Goal: Task Accomplishment & Management: Complete application form

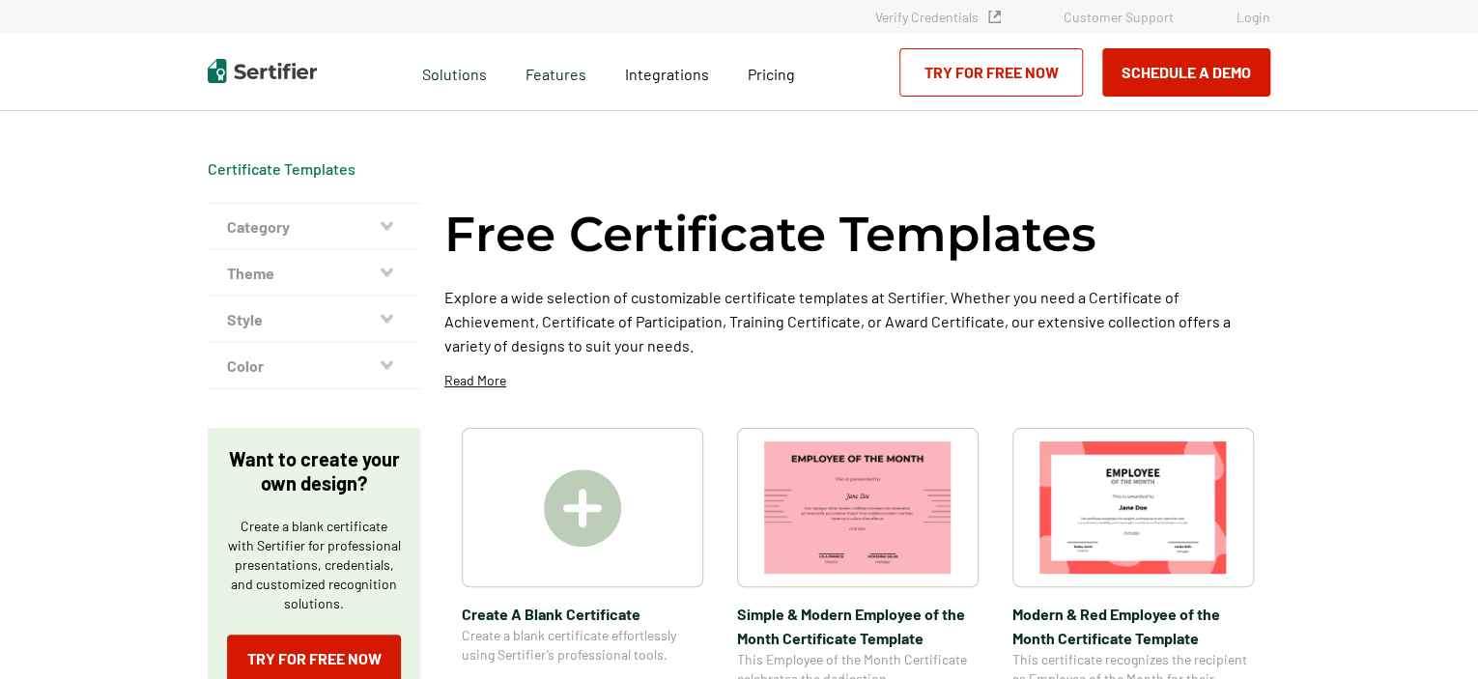
drag, startPoint x: 1479, startPoint y: 49, endPoint x: 1478, endPoint y: 102, distance: 53.2
click at [1477, 102] on html "Verify Credentials Customer Support Login Request A Demo Let us present you the…" at bounding box center [739, 339] width 1478 height 679
drag, startPoint x: 1476, startPoint y: 69, endPoint x: 1475, endPoint y: 182, distance: 113.1
click at [1477, 176] on html "Verify Credentials Customer Support Login Request A Demo Let us present you the…" at bounding box center [739, 339] width 1478 height 679
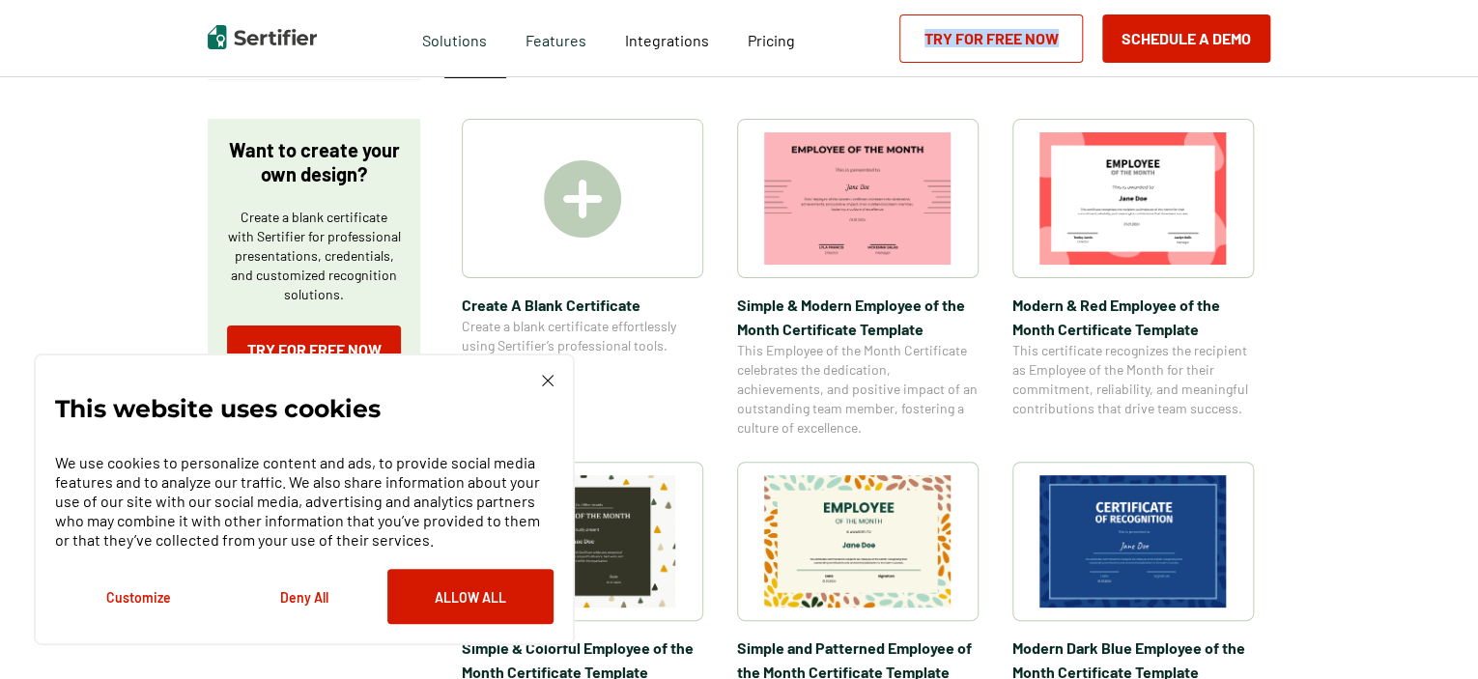
scroll to position [462, 0]
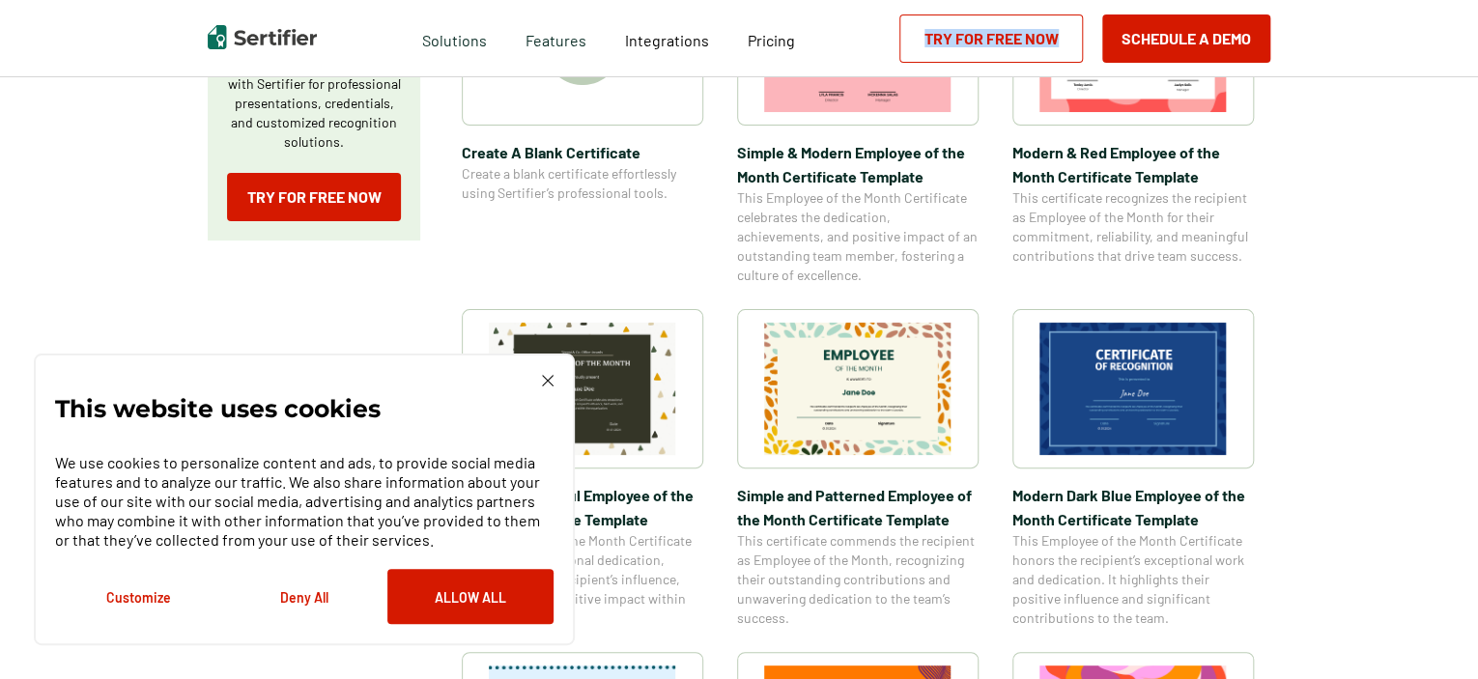
click at [547, 378] on img at bounding box center [548, 381] width 12 height 12
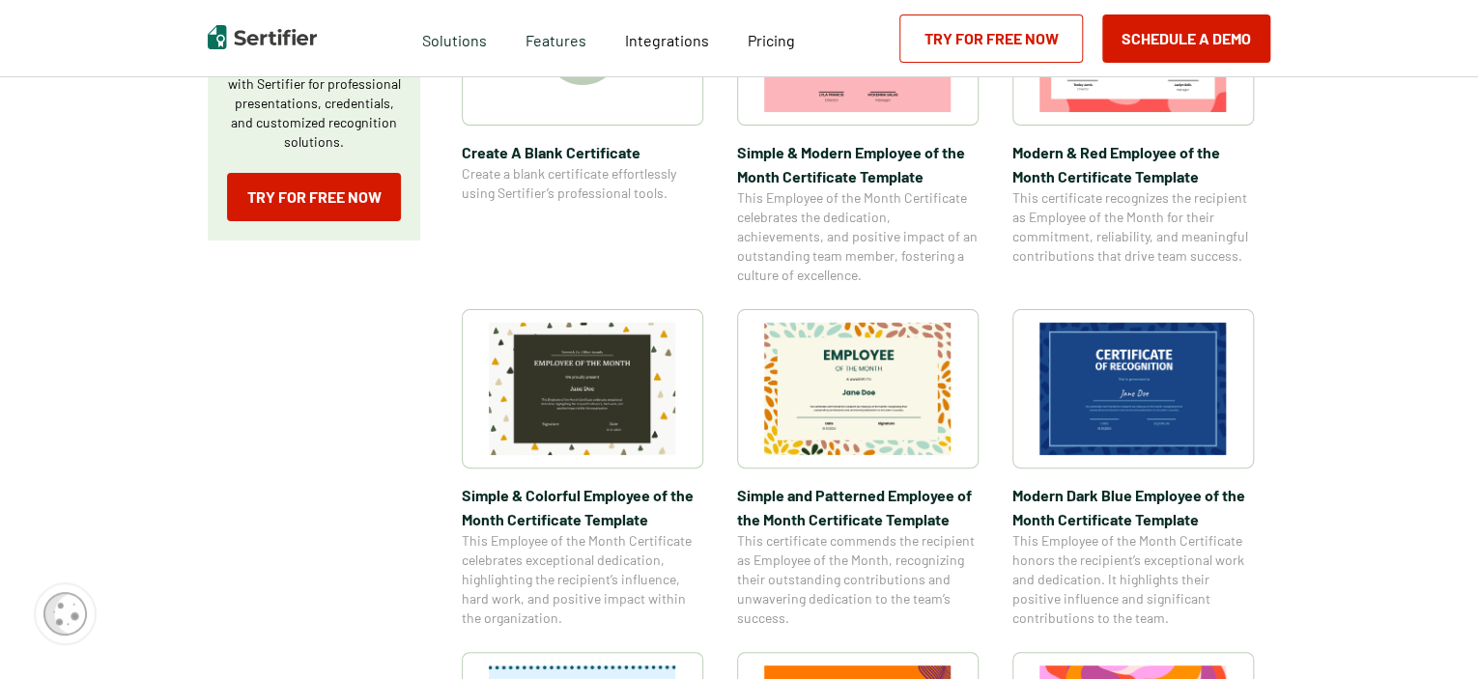
drag, startPoint x: 1477, startPoint y: 98, endPoint x: 1474, endPoint y: 161, distance: 63.8
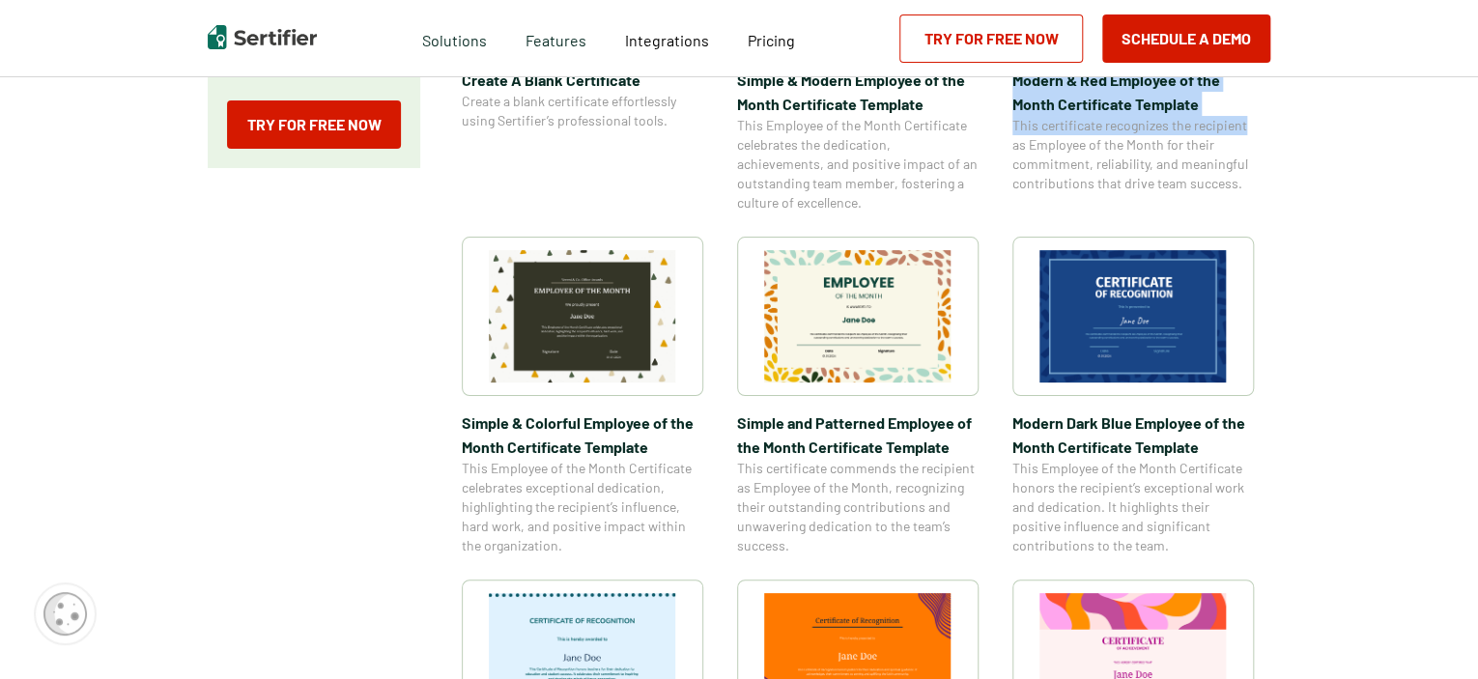
scroll to position [0, 0]
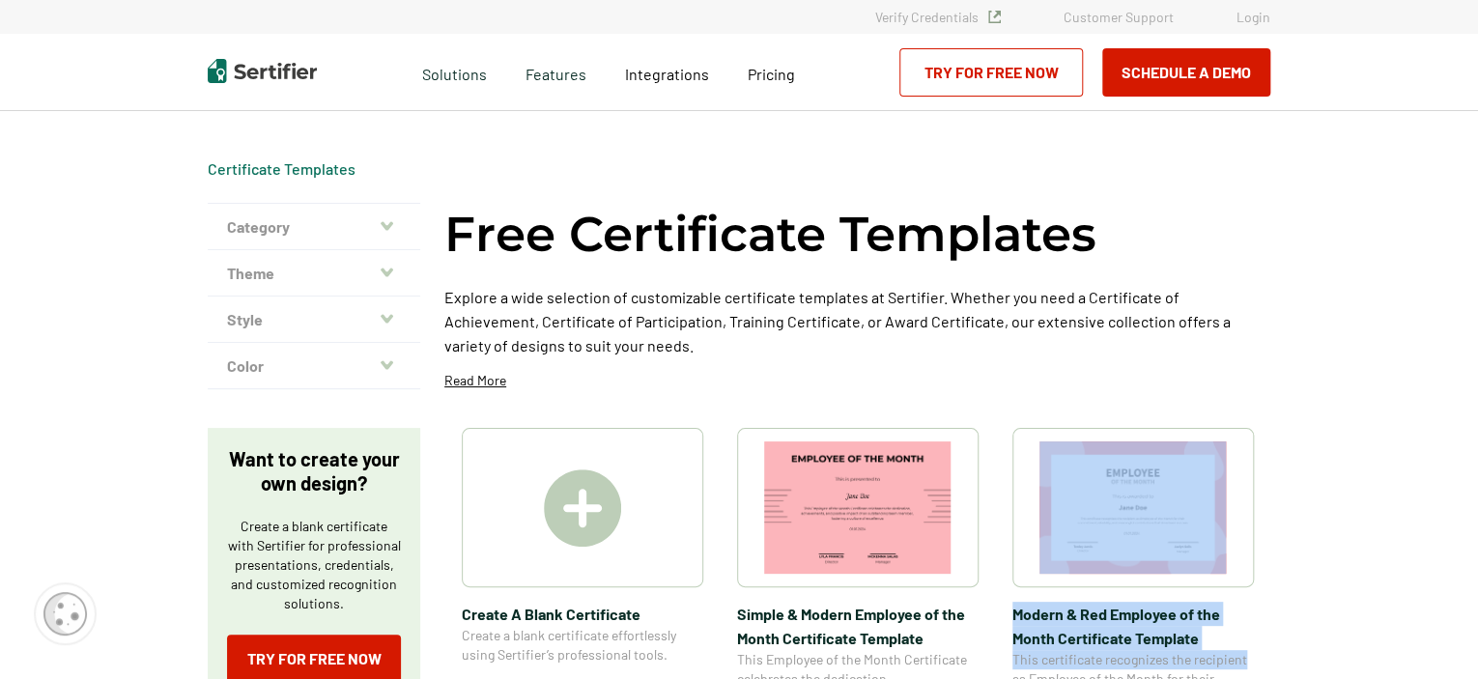
click at [387, 228] on icon "button" at bounding box center [387, 225] width 13 height 15
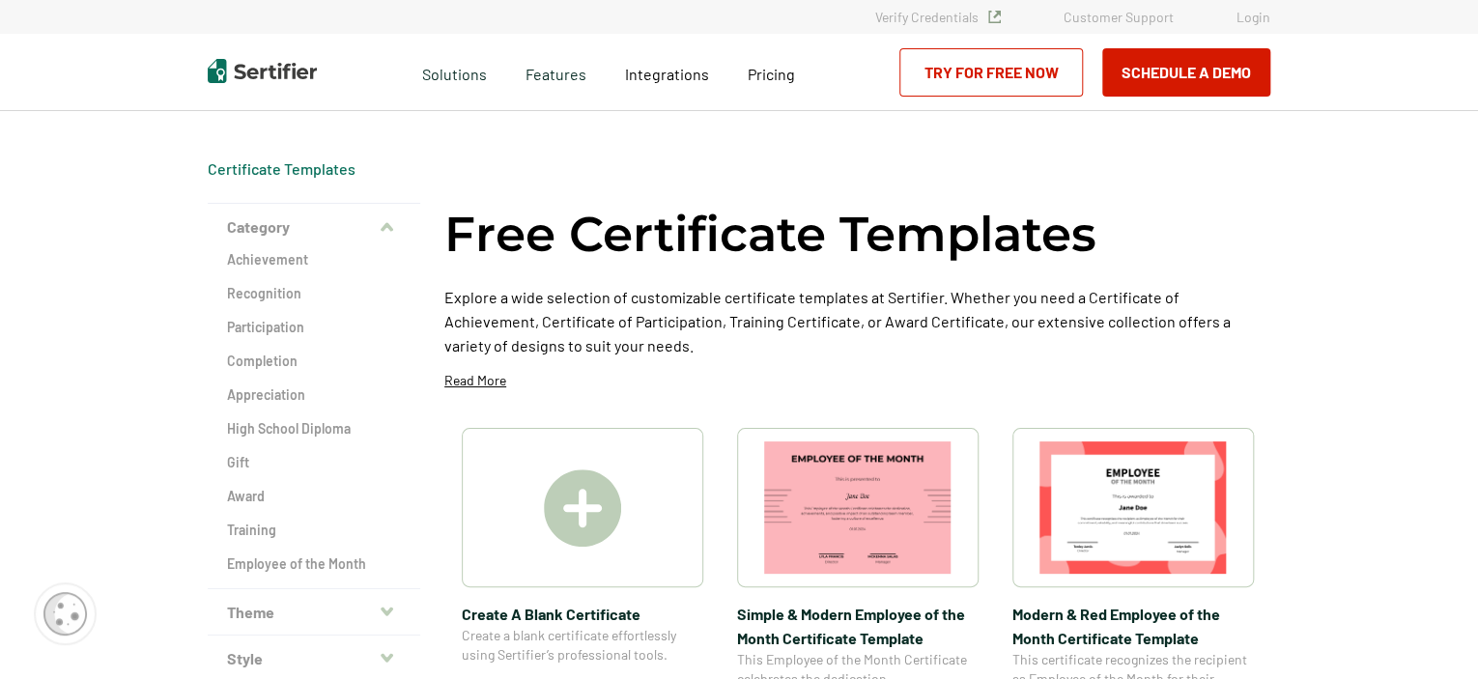
click at [223, 462] on div "Achievement Recognition Participation Completion Appreciation High School Diplo…" at bounding box center [314, 419] width 213 height 338
click at [244, 461] on h2 "Gift" at bounding box center [314, 462] width 174 height 19
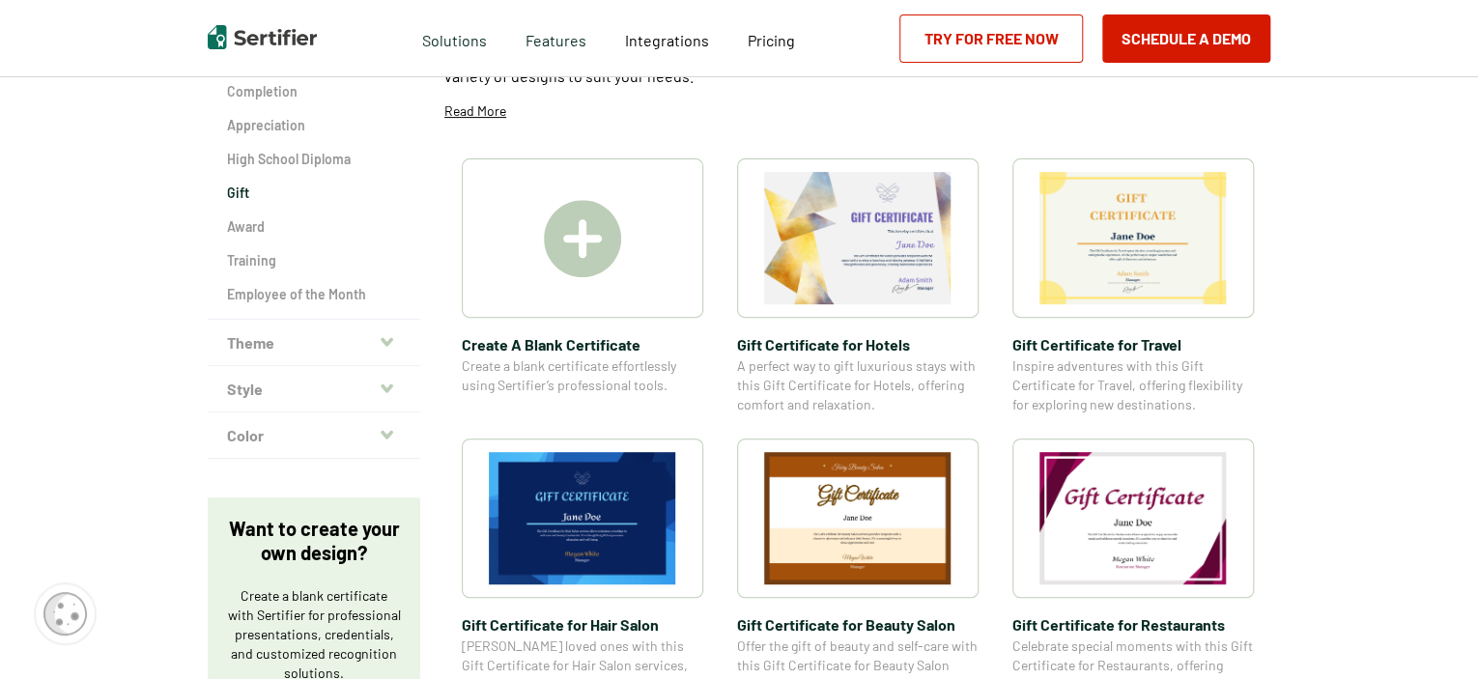
scroll to position [66, 0]
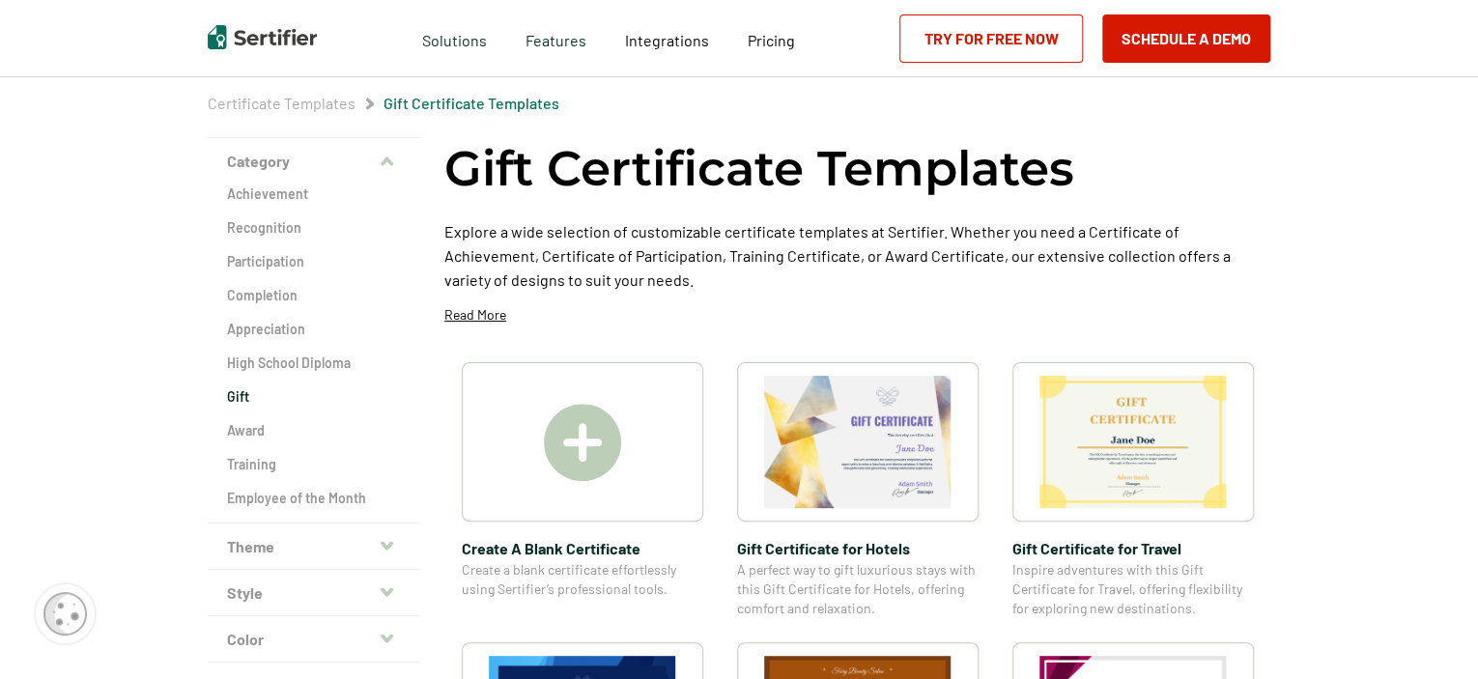
click at [536, 569] on span "Create a blank certificate effortlessly using Sertifier’s professional tools." at bounding box center [583, 579] width 242 height 39
click at [259, 435] on h2 "Award" at bounding box center [314, 430] width 174 height 19
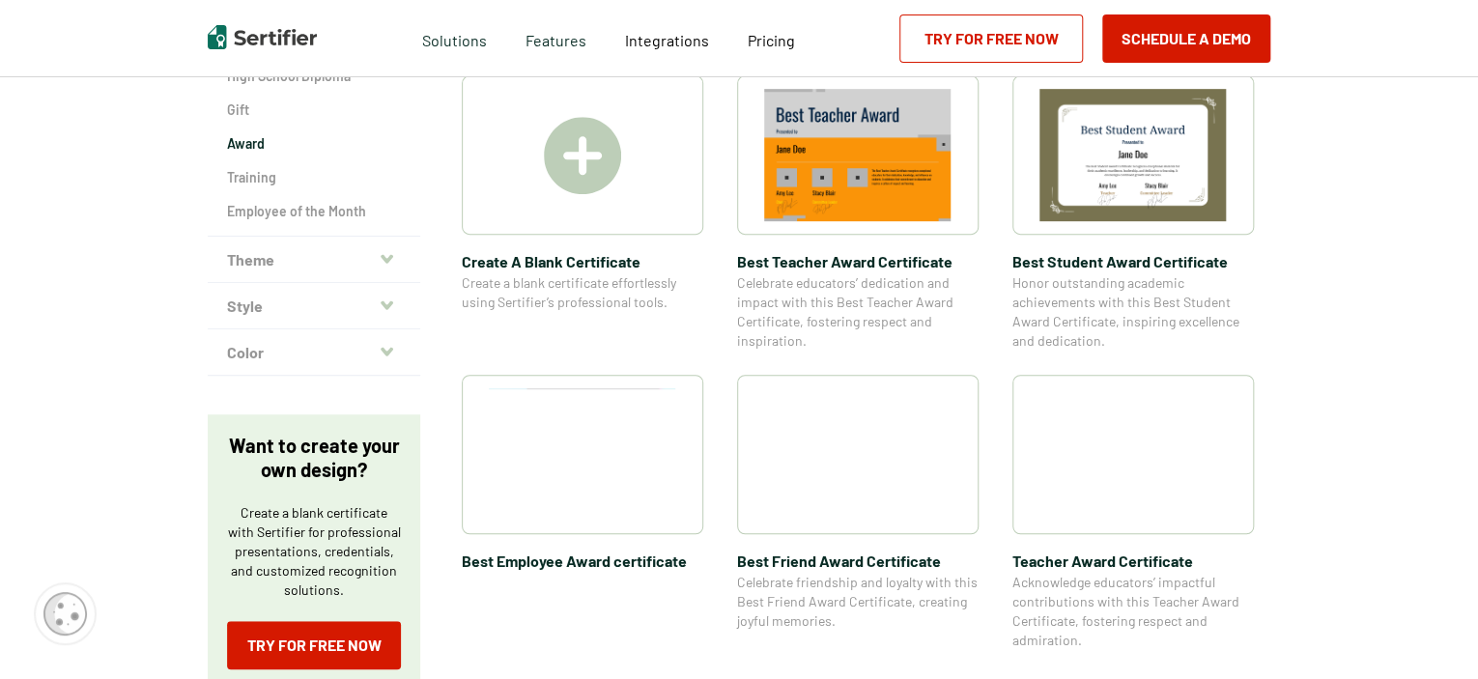
scroll to position [414, 0]
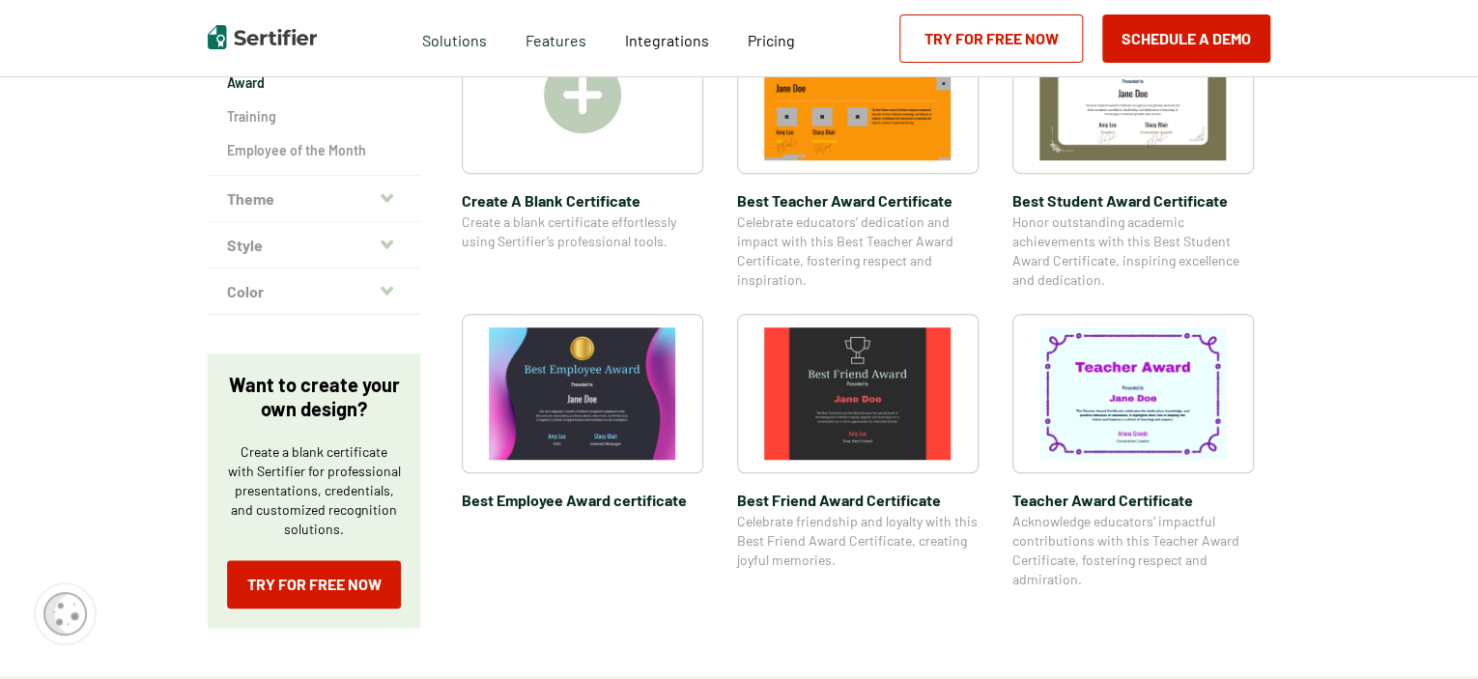
click at [378, 197] on button "Theme" at bounding box center [314, 199] width 213 height 46
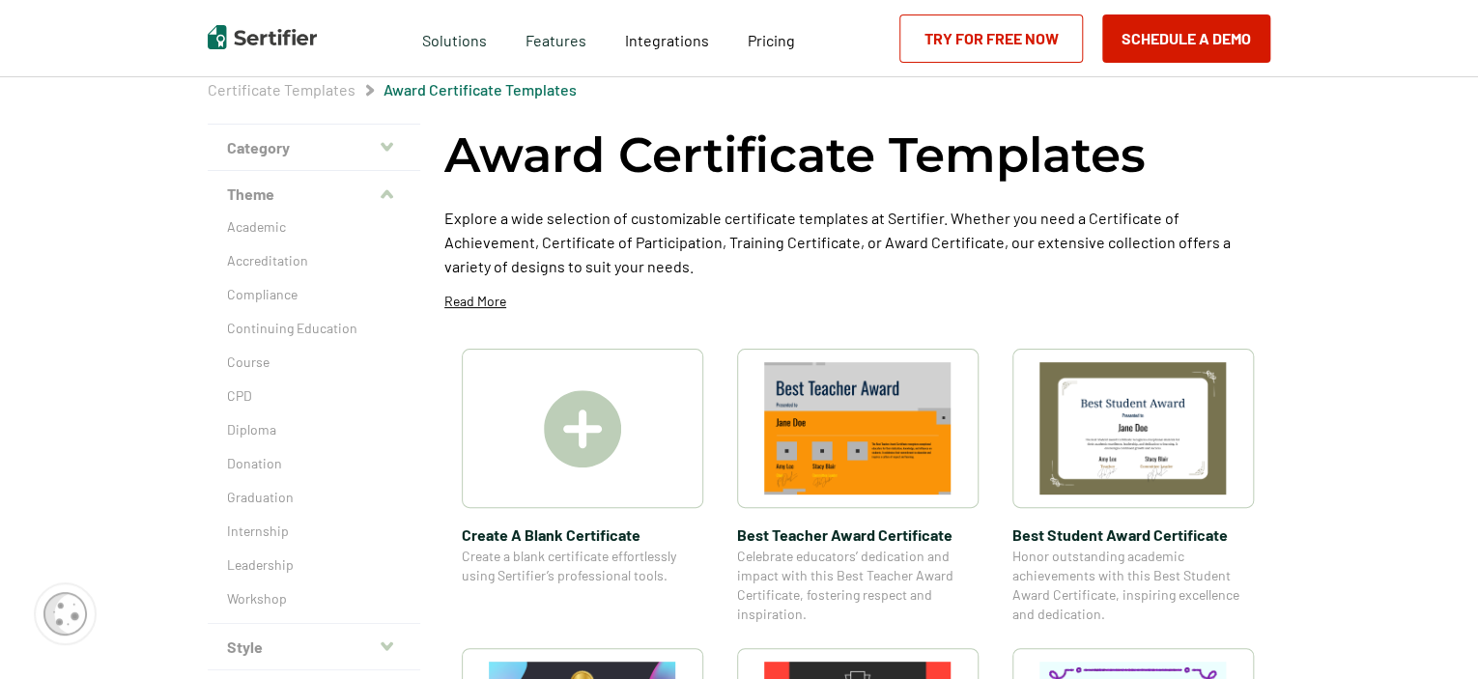
scroll to position [170, 0]
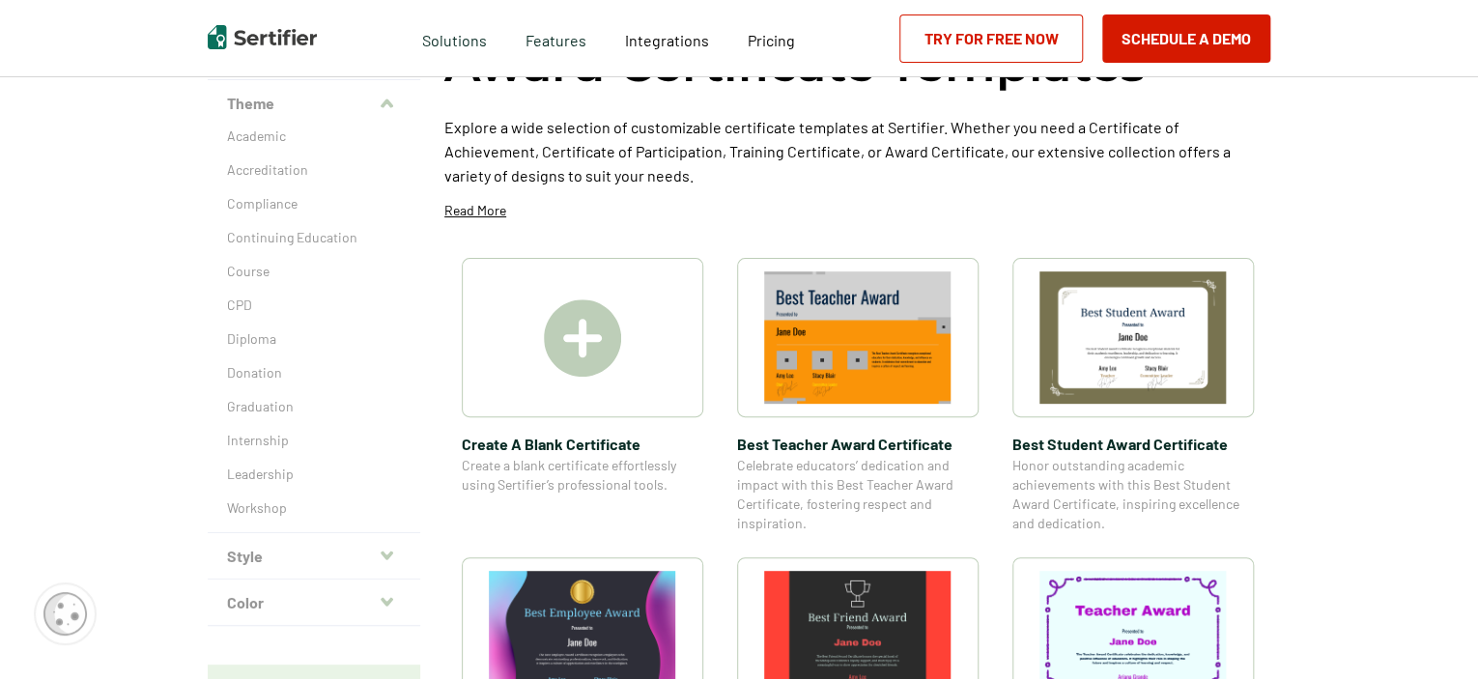
click at [388, 105] on icon "button" at bounding box center [387, 104] width 13 height 15
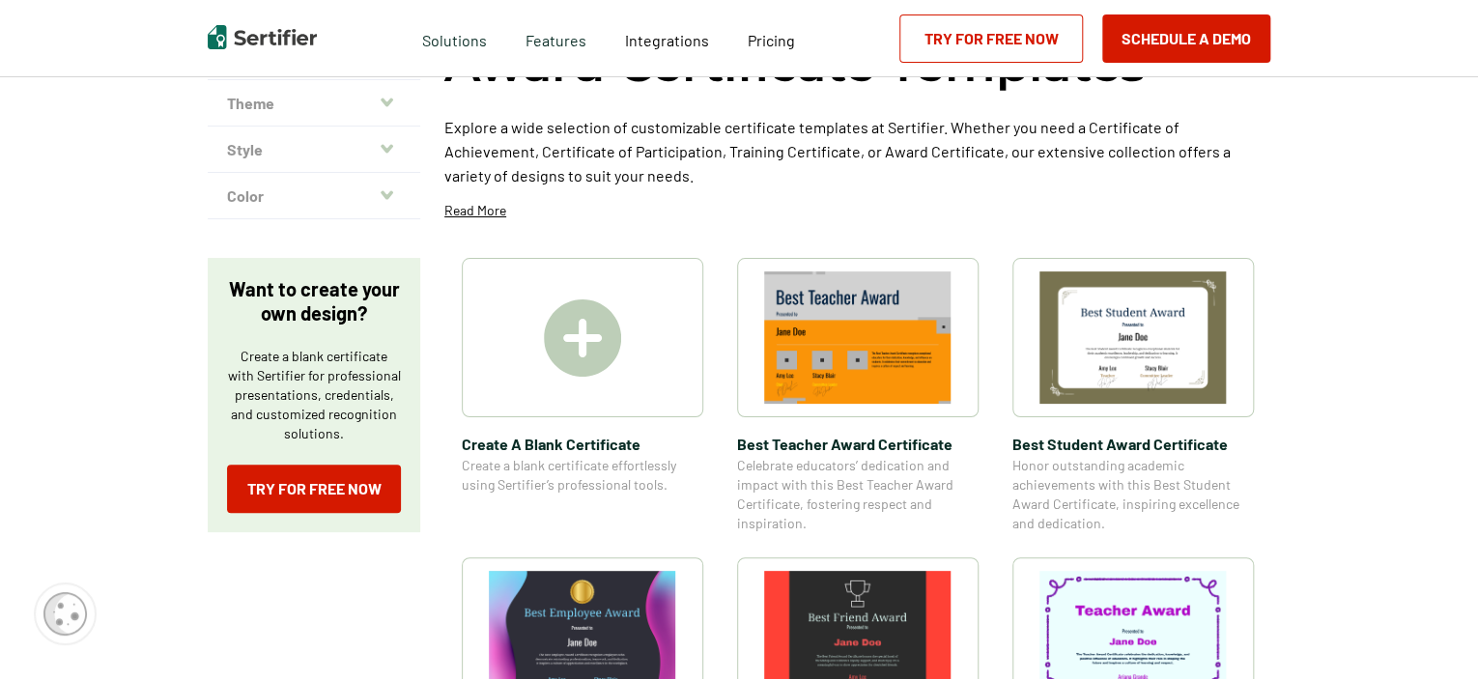
click at [389, 143] on icon "button" at bounding box center [387, 148] width 13 height 15
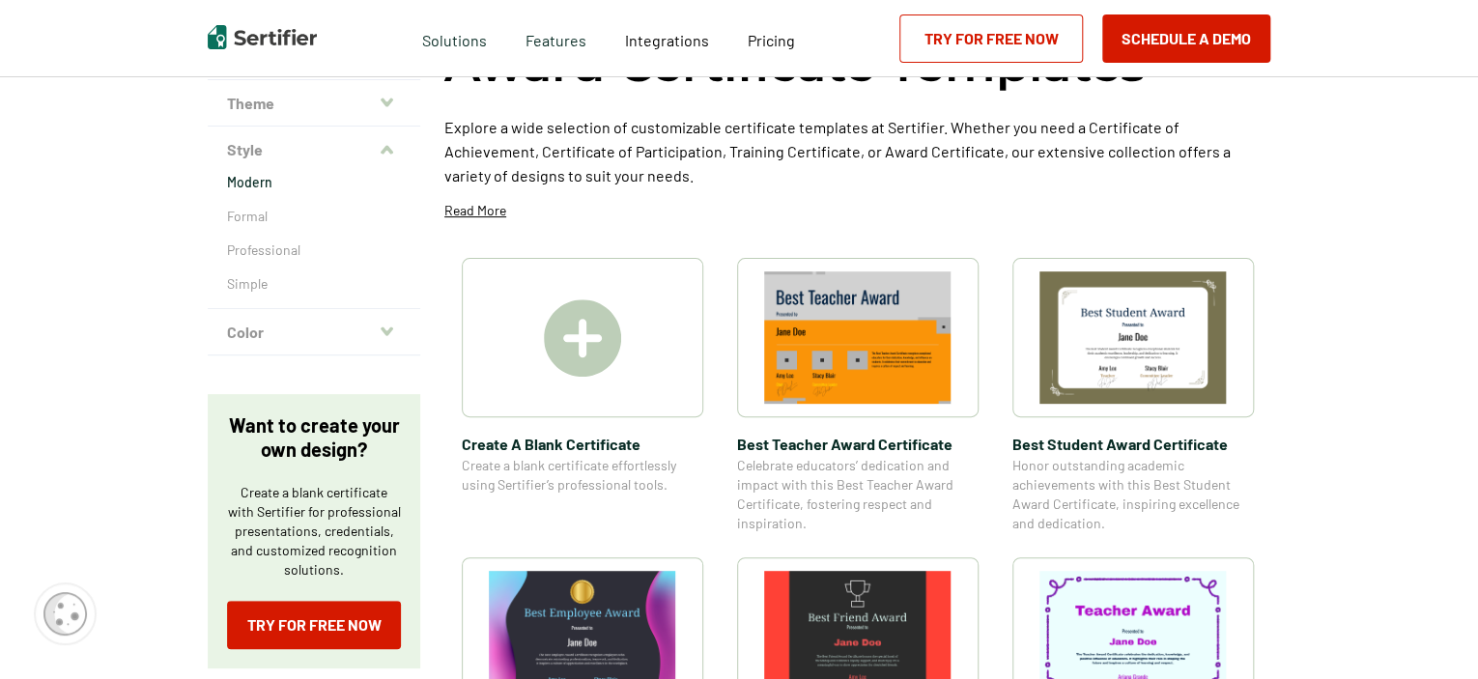
click at [246, 185] on p "Modern" at bounding box center [314, 182] width 174 height 19
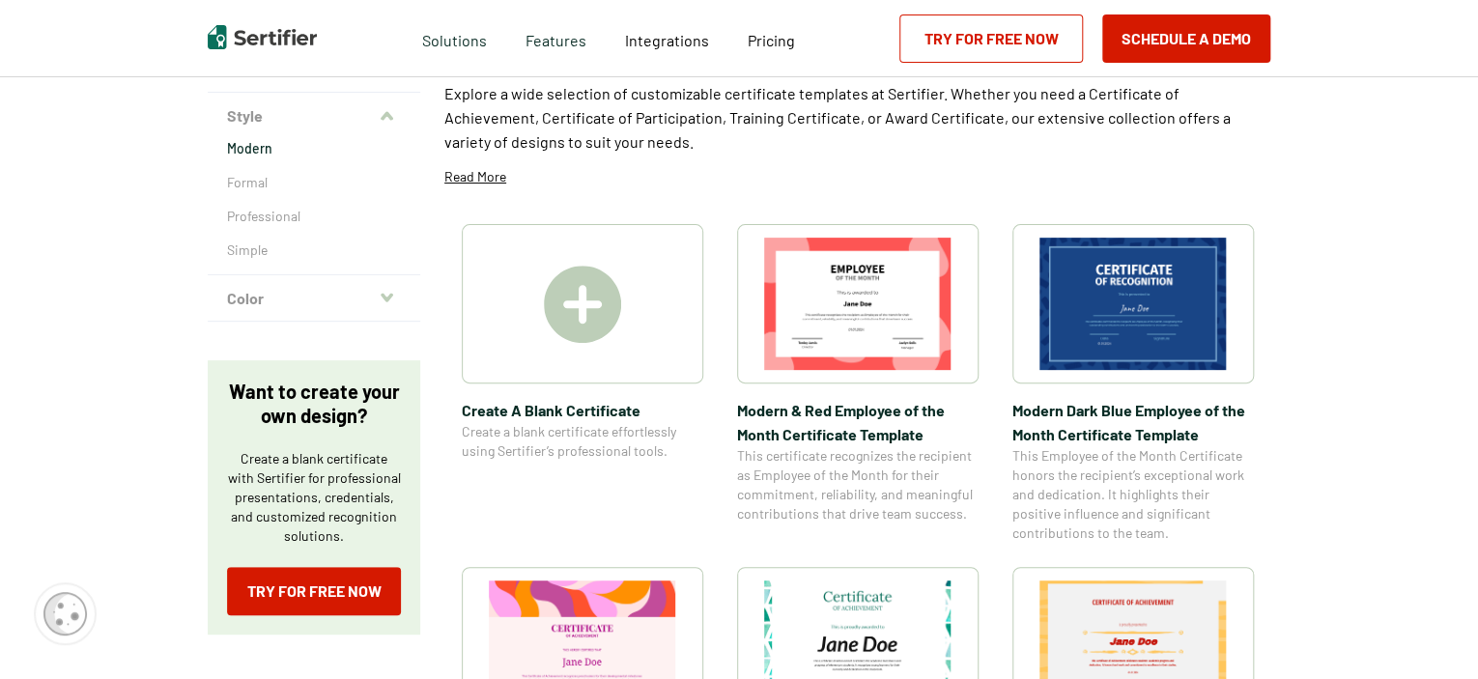
scroll to position [170, 0]
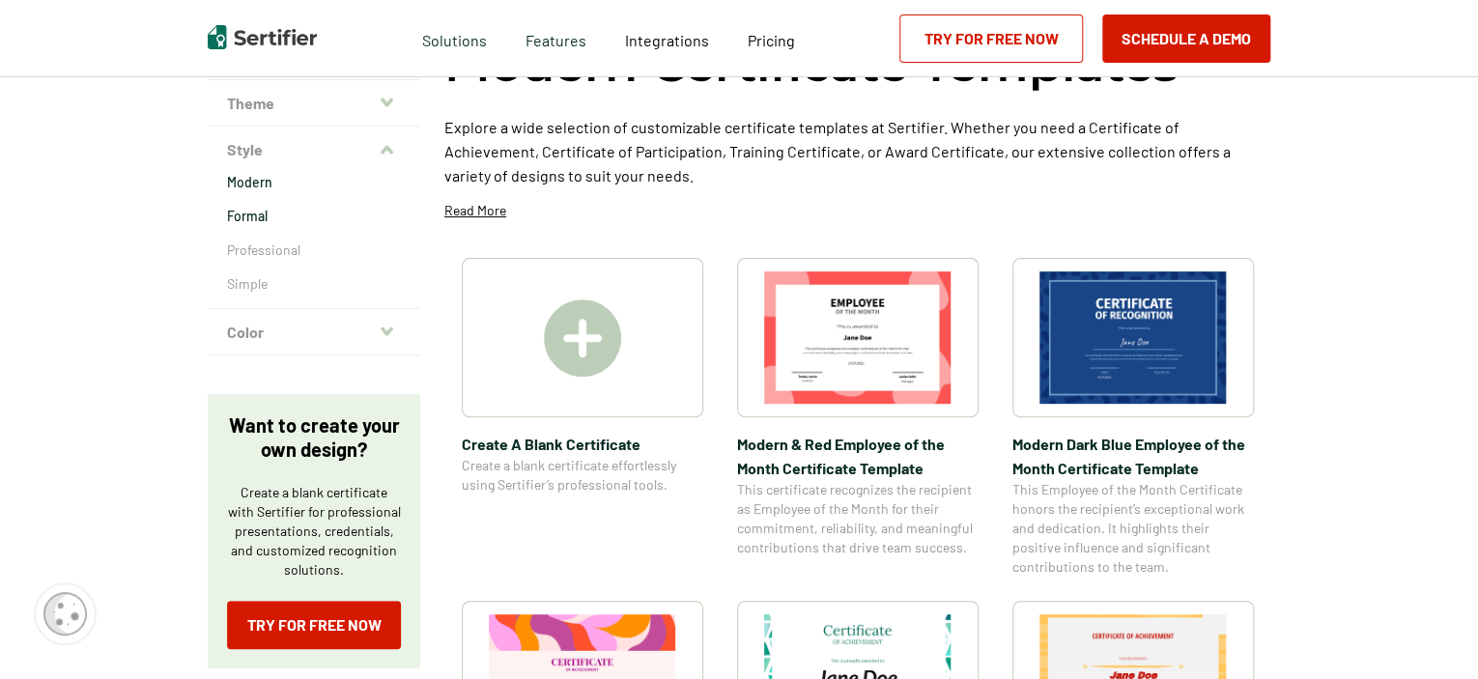
click at [230, 219] on p "Formal" at bounding box center [314, 216] width 174 height 19
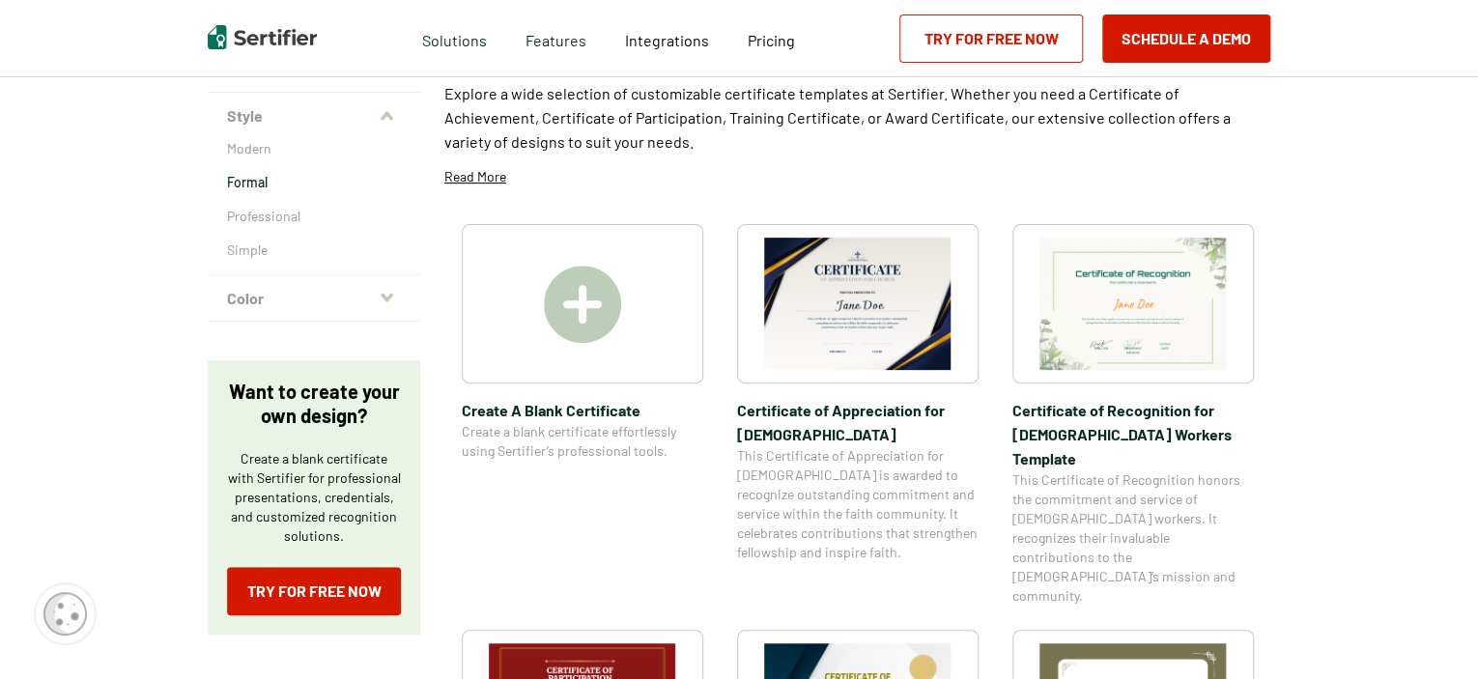
scroll to position [199, 0]
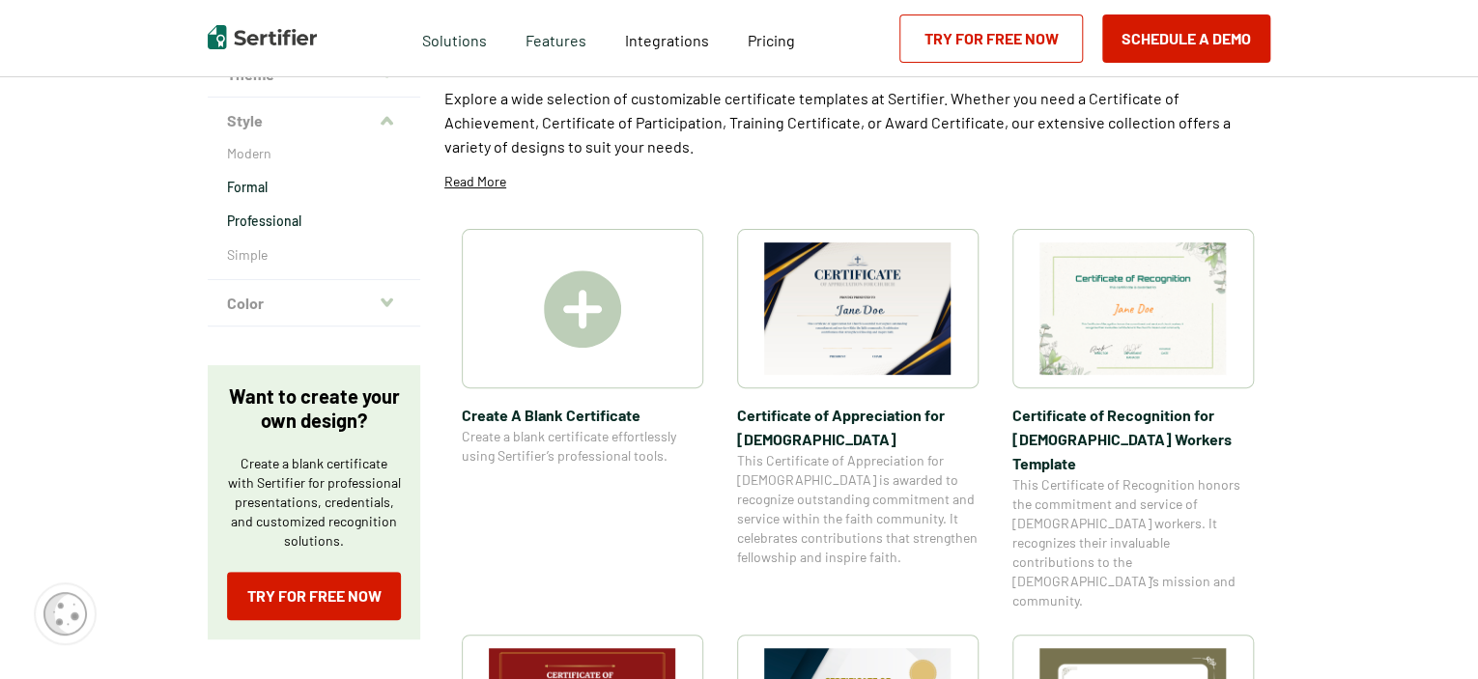
click at [267, 223] on p "Professional" at bounding box center [314, 221] width 174 height 19
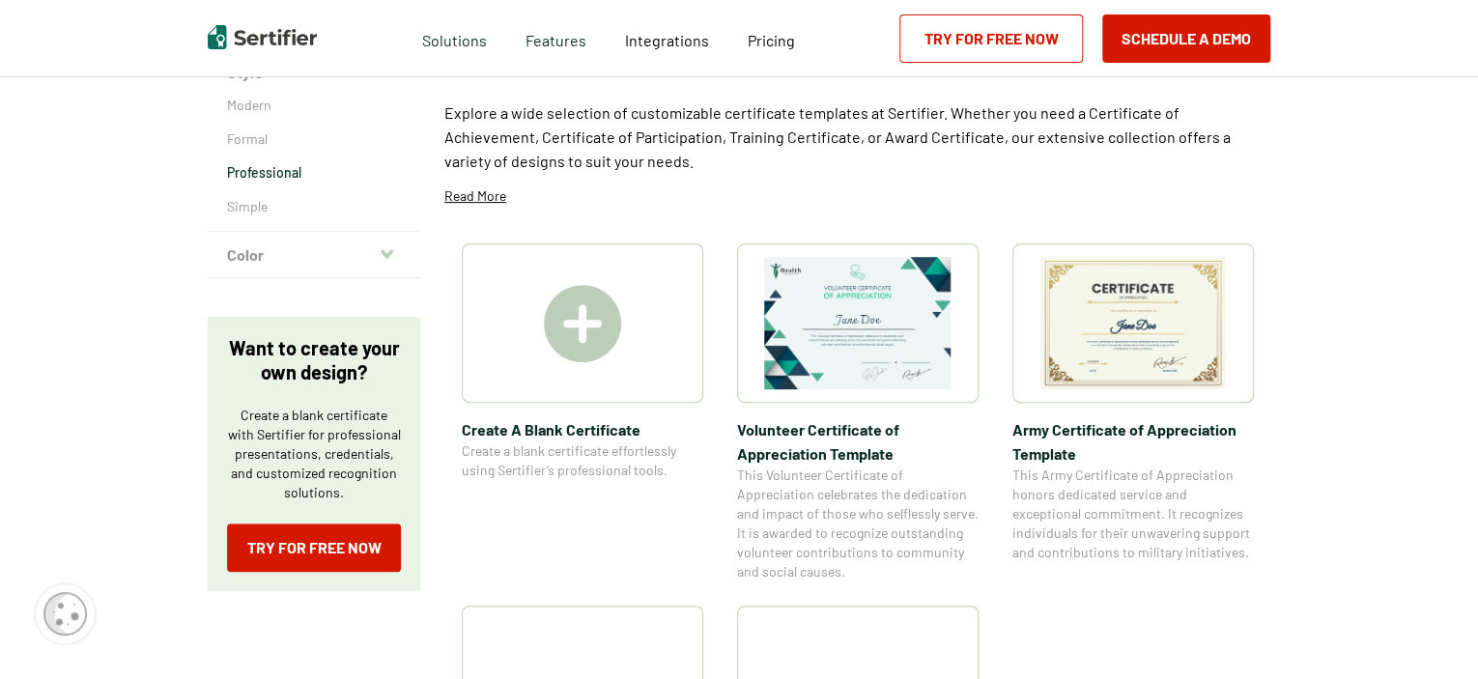
scroll to position [192, 0]
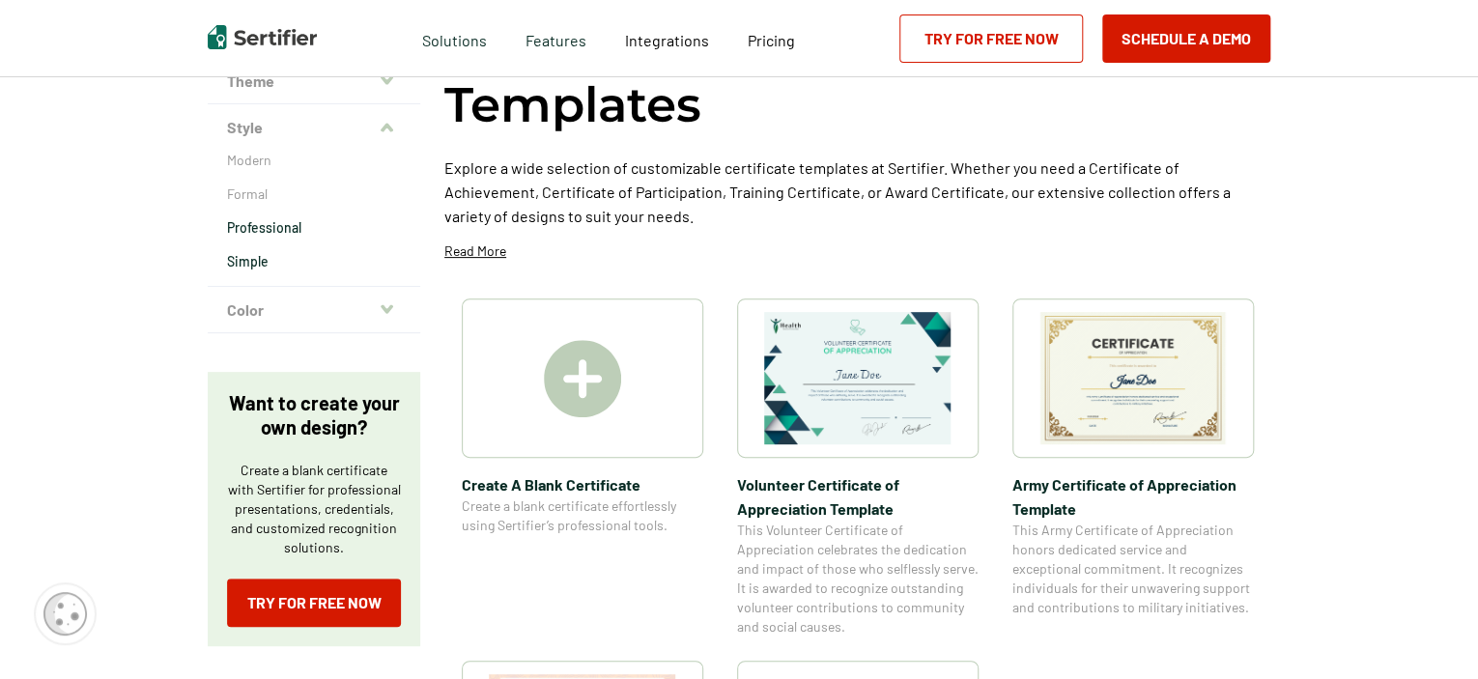
click at [238, 268] on p "Simple" at bounding box center [314, 261] width 174 height 19
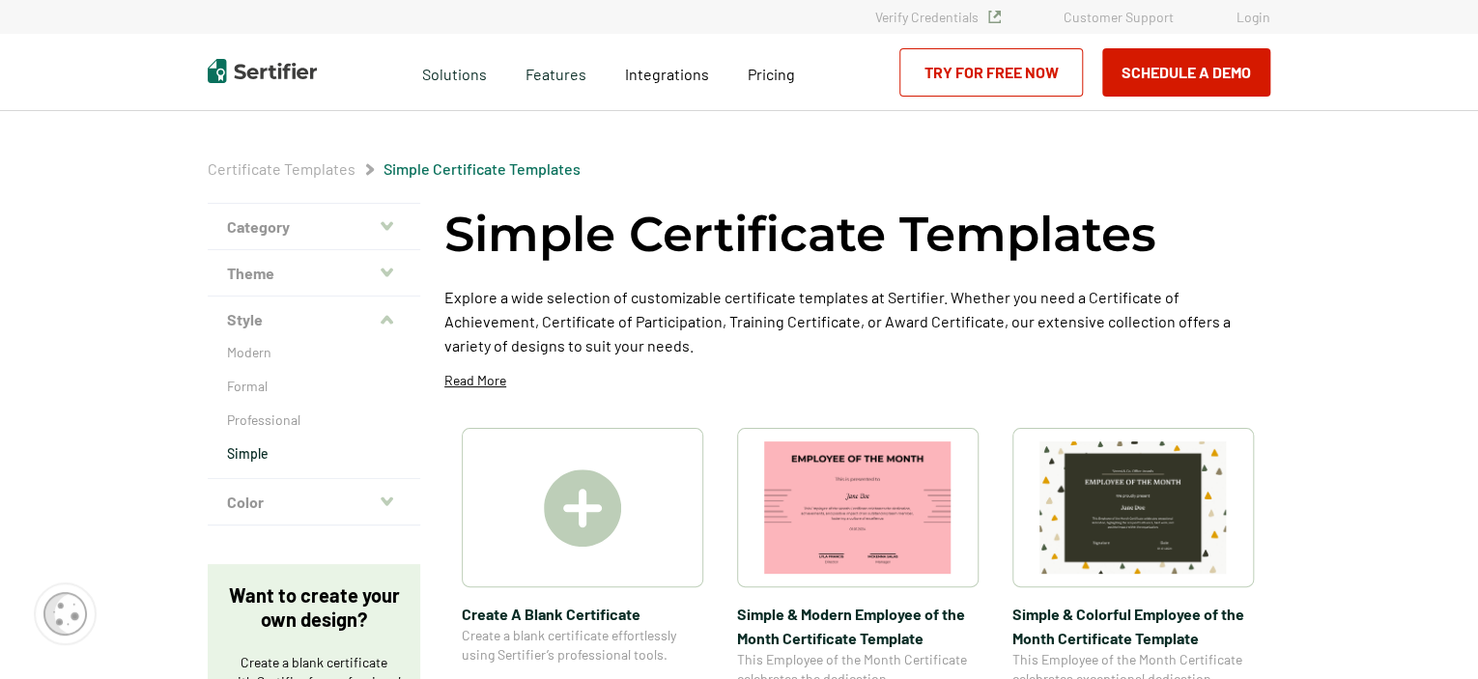
click at [384, 225] on icon "button" at bounding box center [387, 225] width 13 height 15
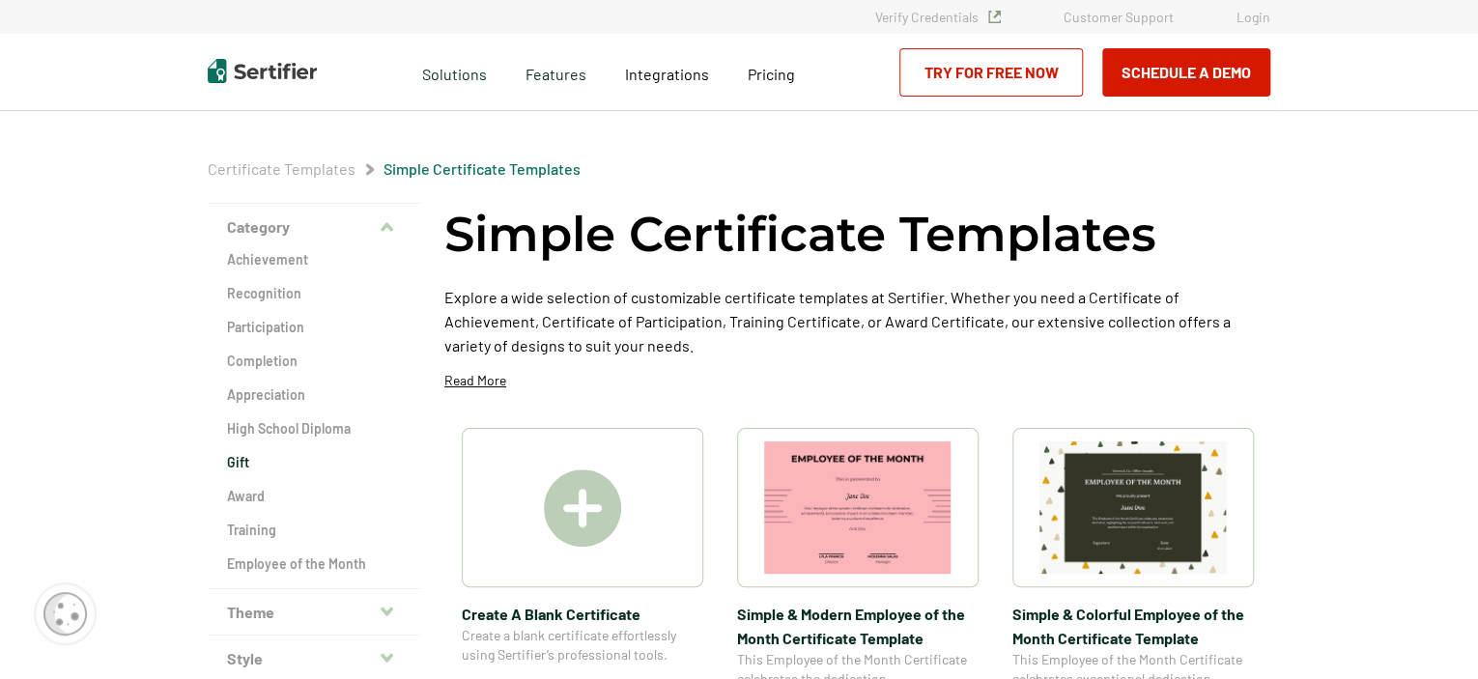
click at [245, 459] on h2 "Gift" at bounding box center [314, 462] width 174 height 19
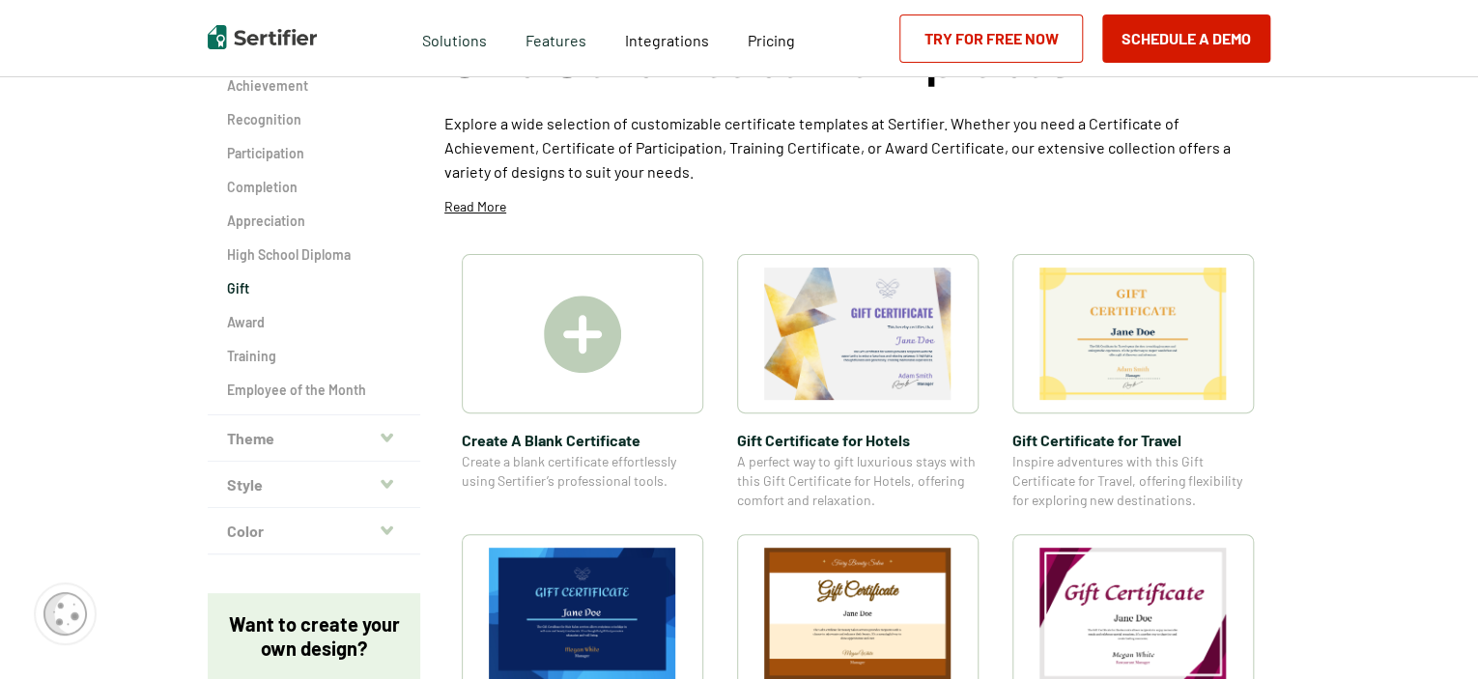
scroll to position [191, 0]
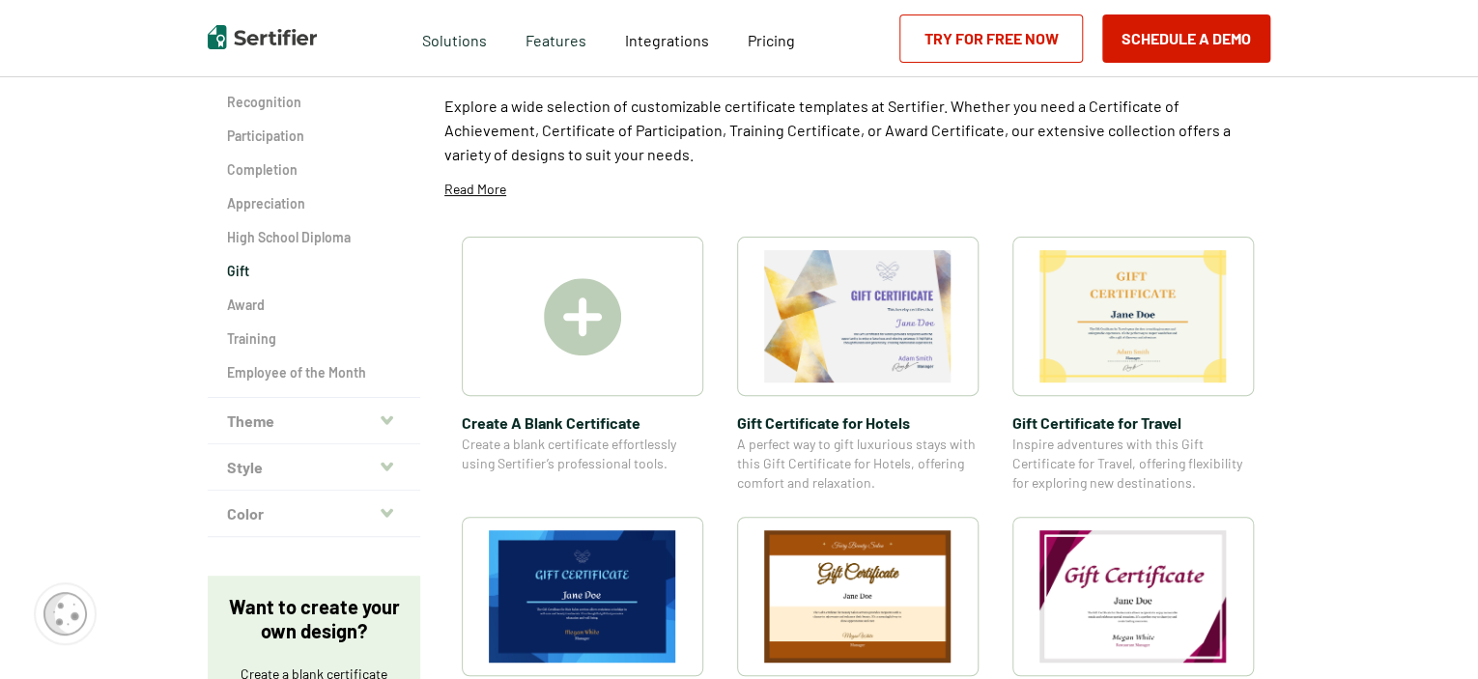
click at [821, 423] on span "Gift Certificate​ for Hotels" at bounding box center [858, 423] width 242 height 24
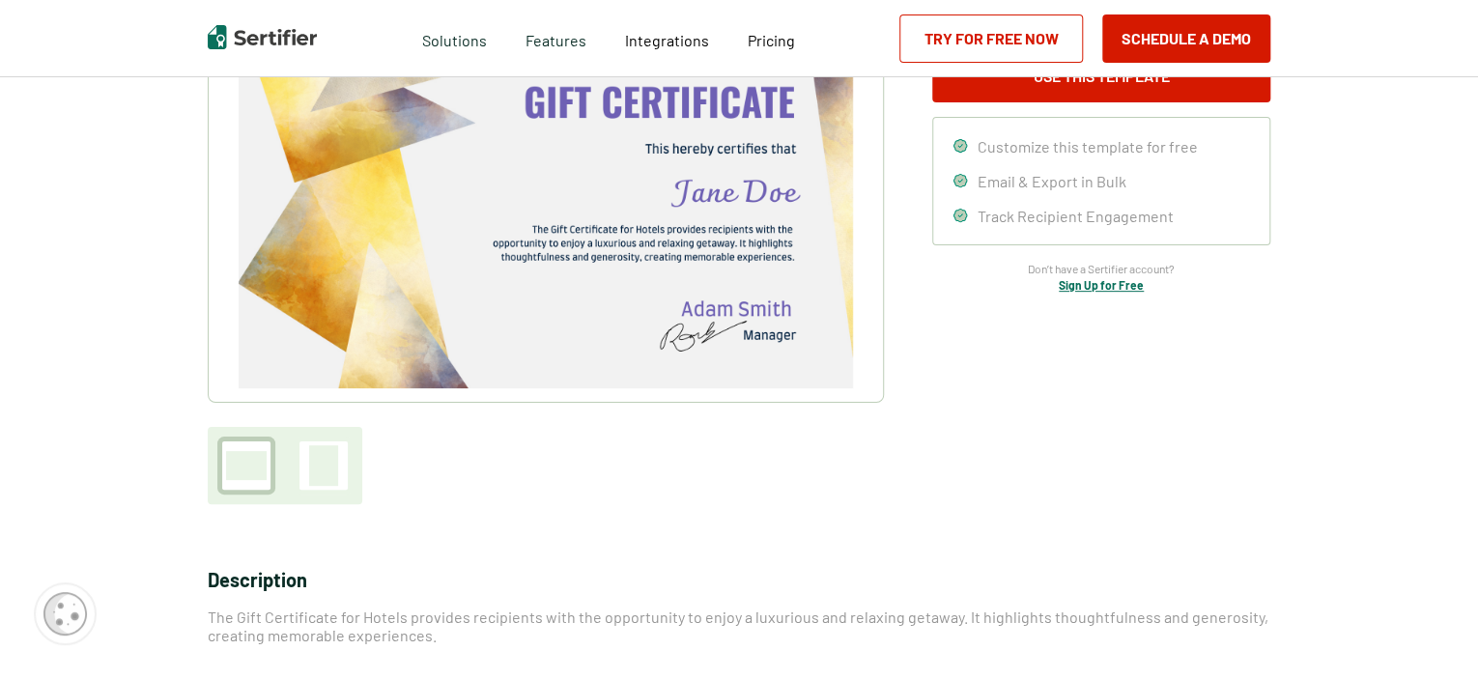
scroll to position [168, 0]
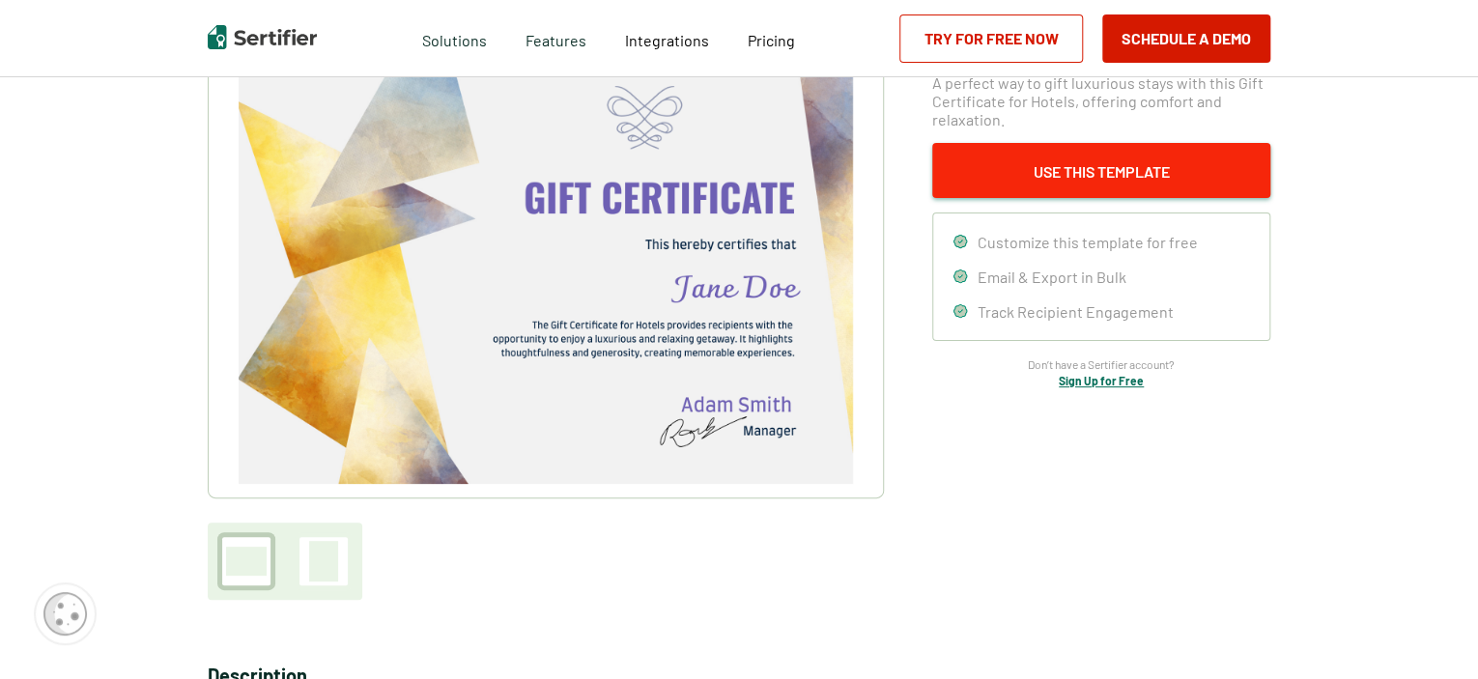
click at [1078, 169] on button "Use This Template" at bounding box center [1101, 170] width 338 height 55
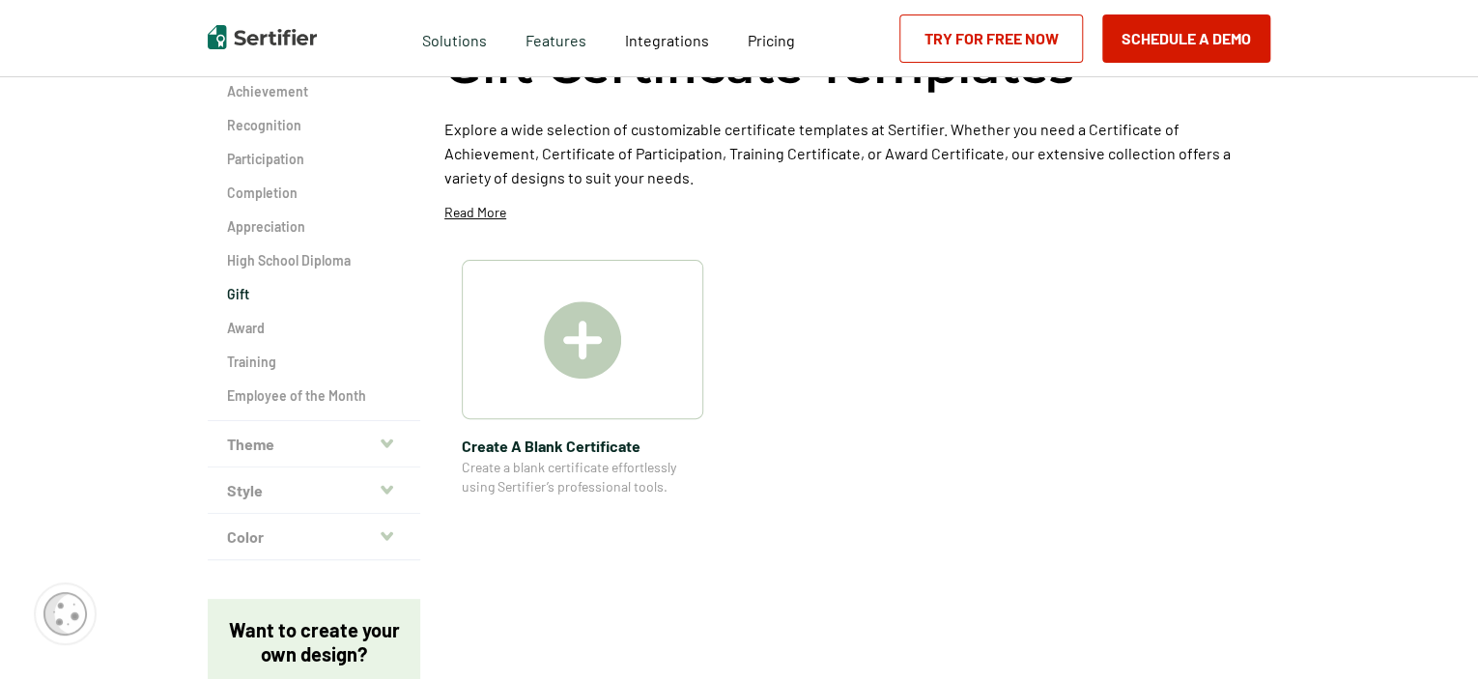
scroll to position [191, 0]
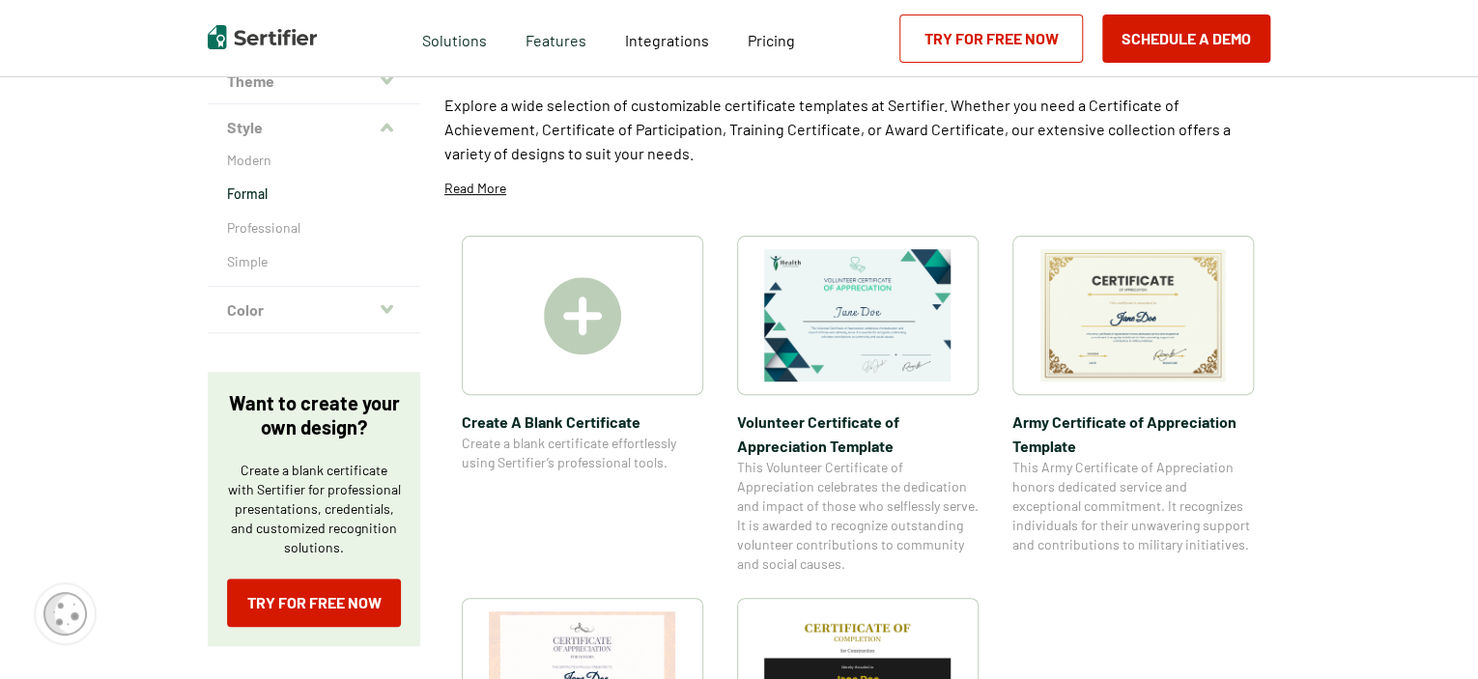
scroll to position [199, 0]
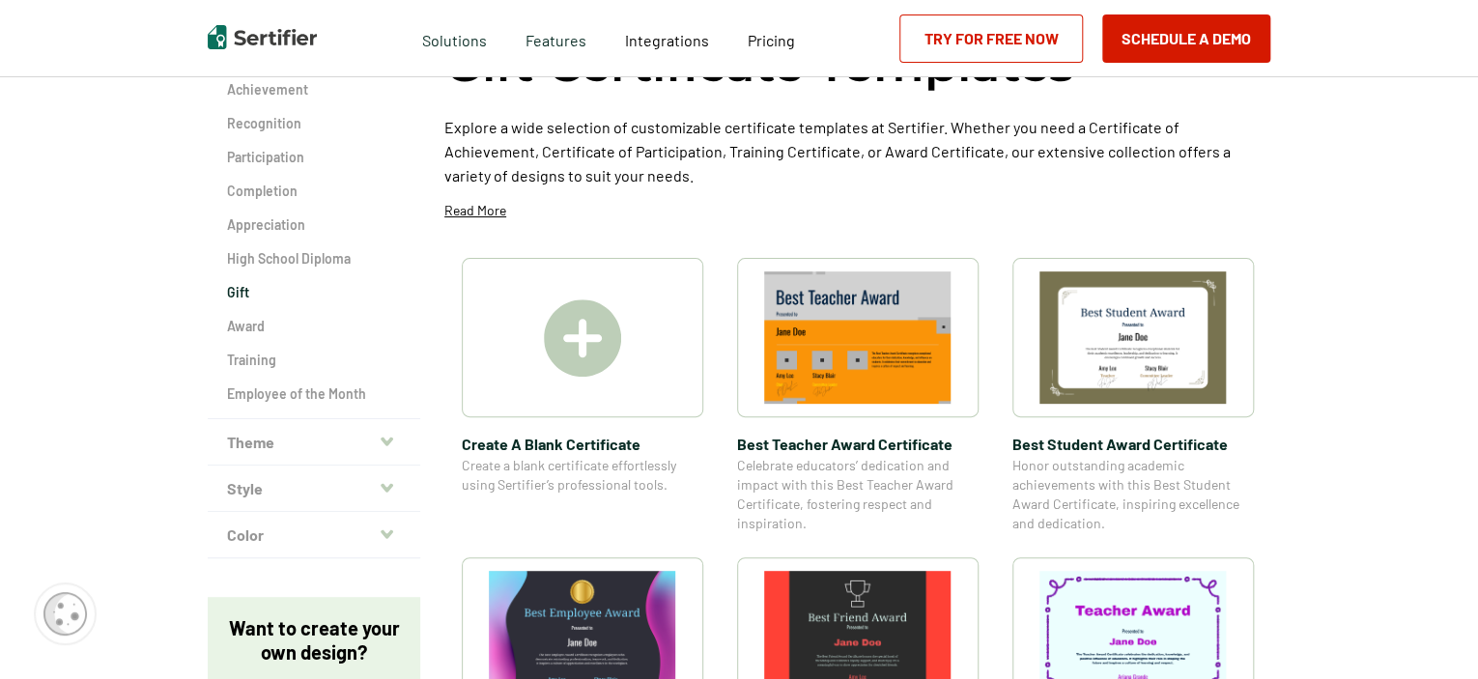
scroll to position [66, 0]
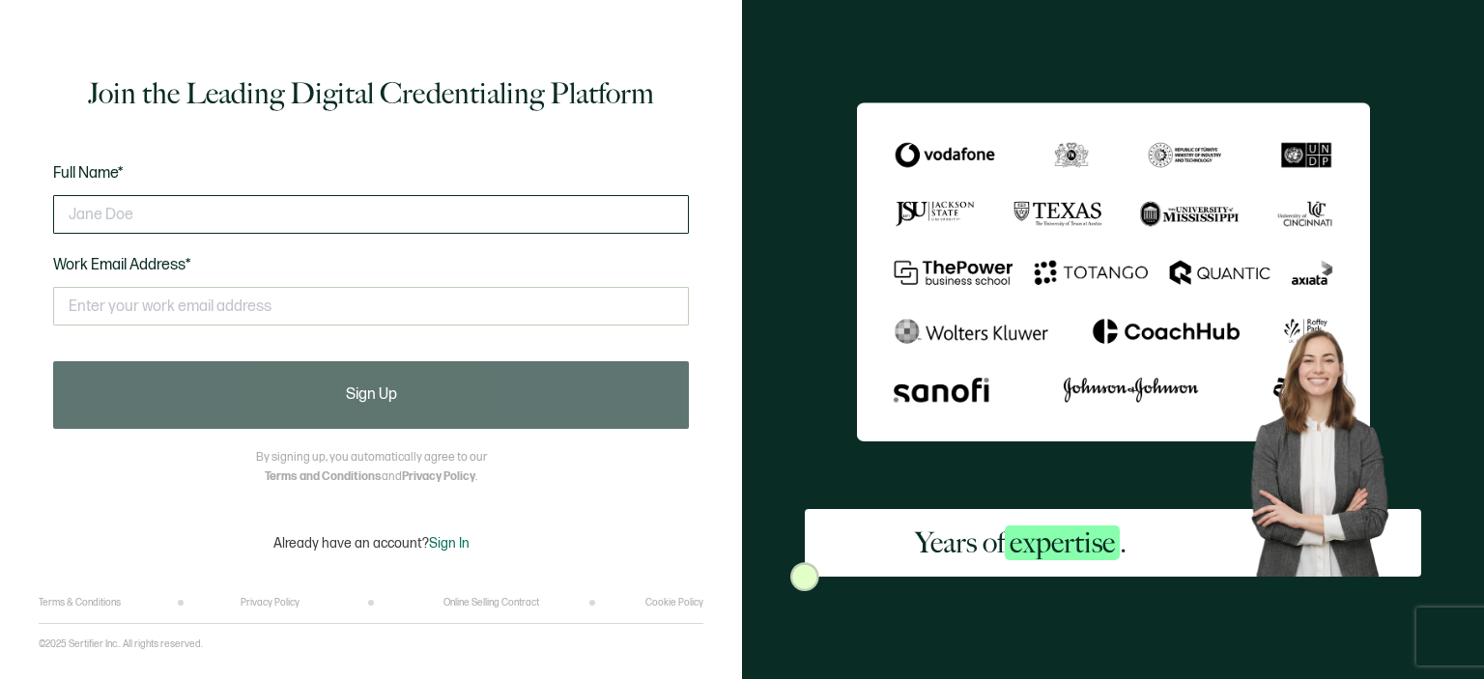
click at [124, 227] on input "text" at bounding box center [371, 214] width 636 height 39
type input "K"
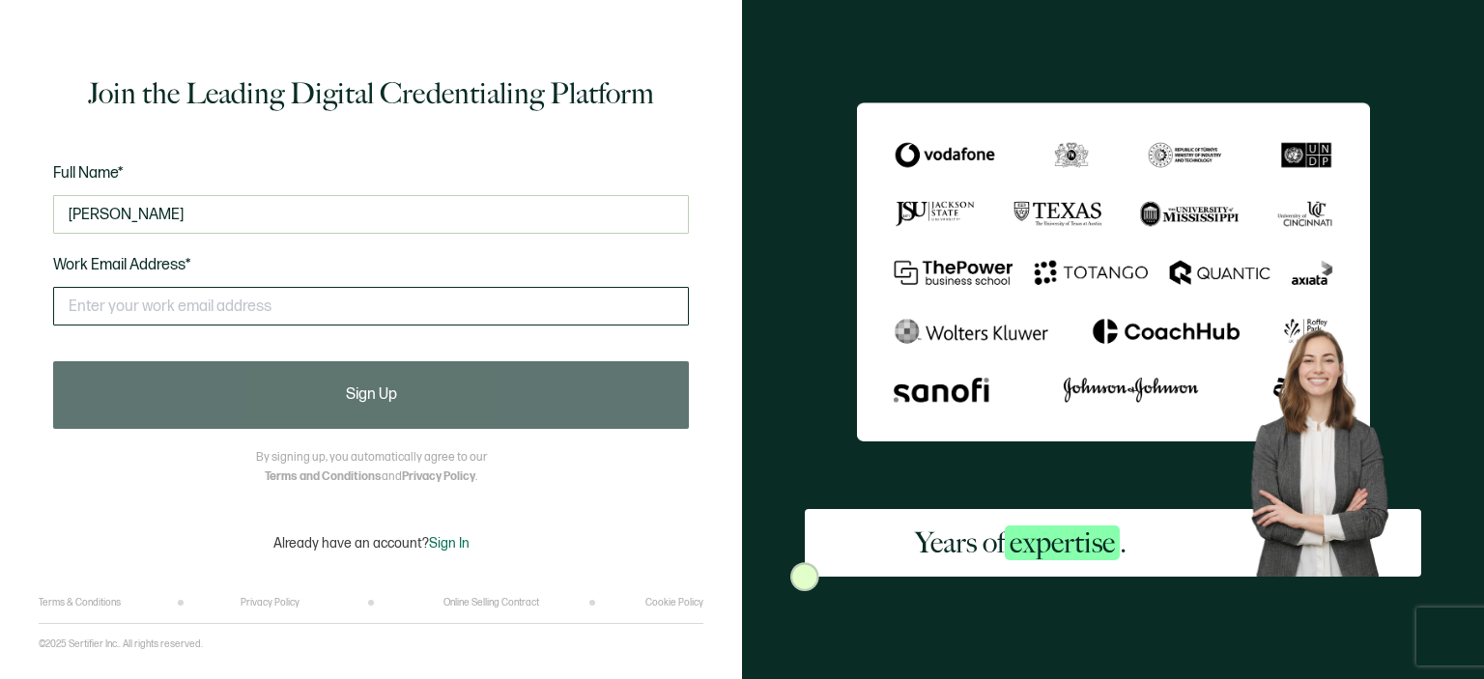
type input "[PERSON_NAME]"
click at [160, 301] on input "text" at bounding box center [371, 306] width 636 height 39
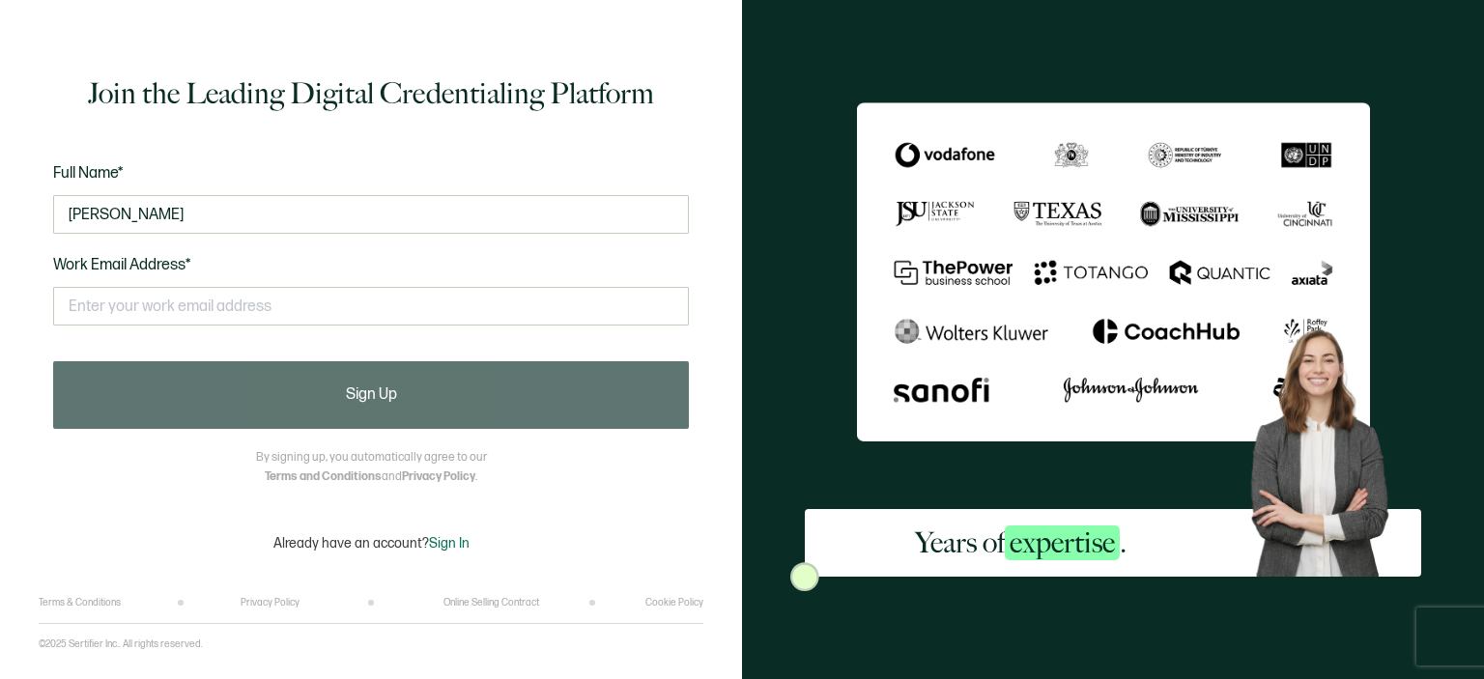
type input "[EMAIL_ADDRESS][DOMAIN_NAME]"
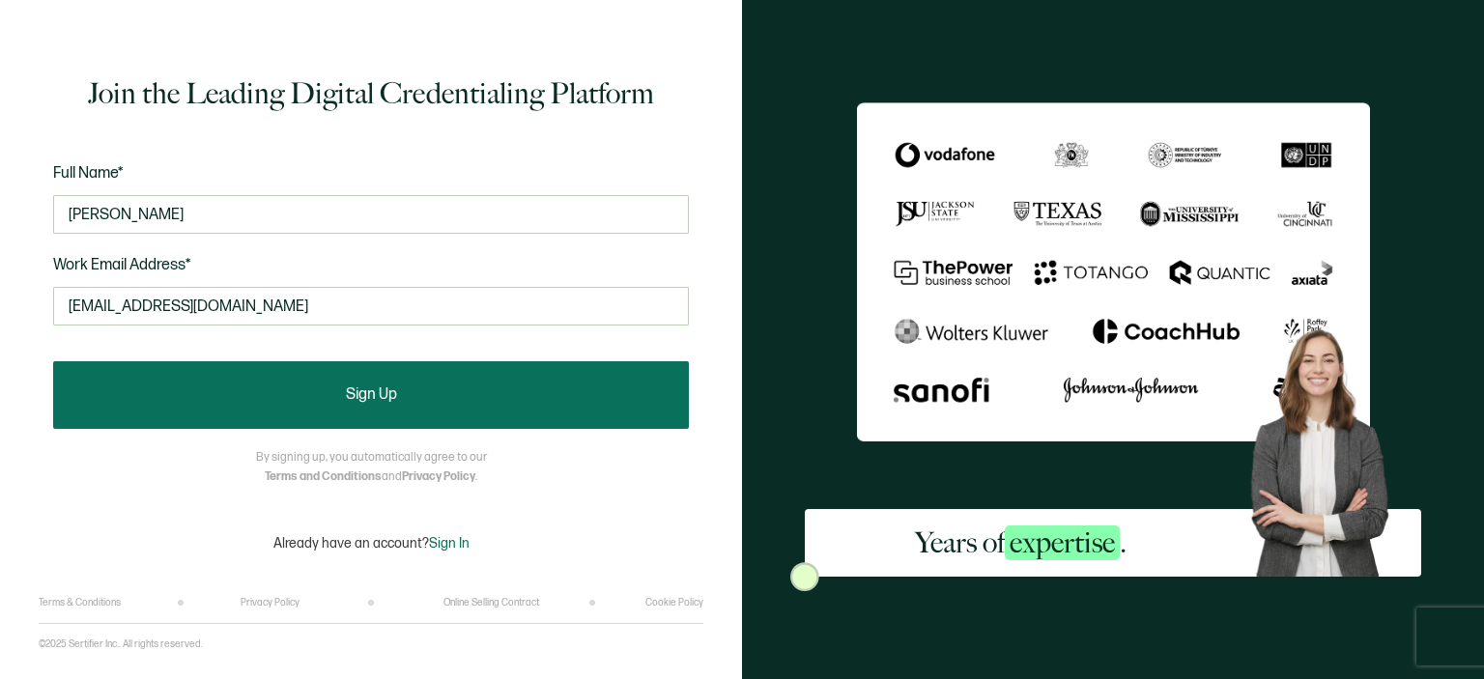
click at [371, 392] on span "Sign Up" at bounding box center [371, 394] width 51 height 15
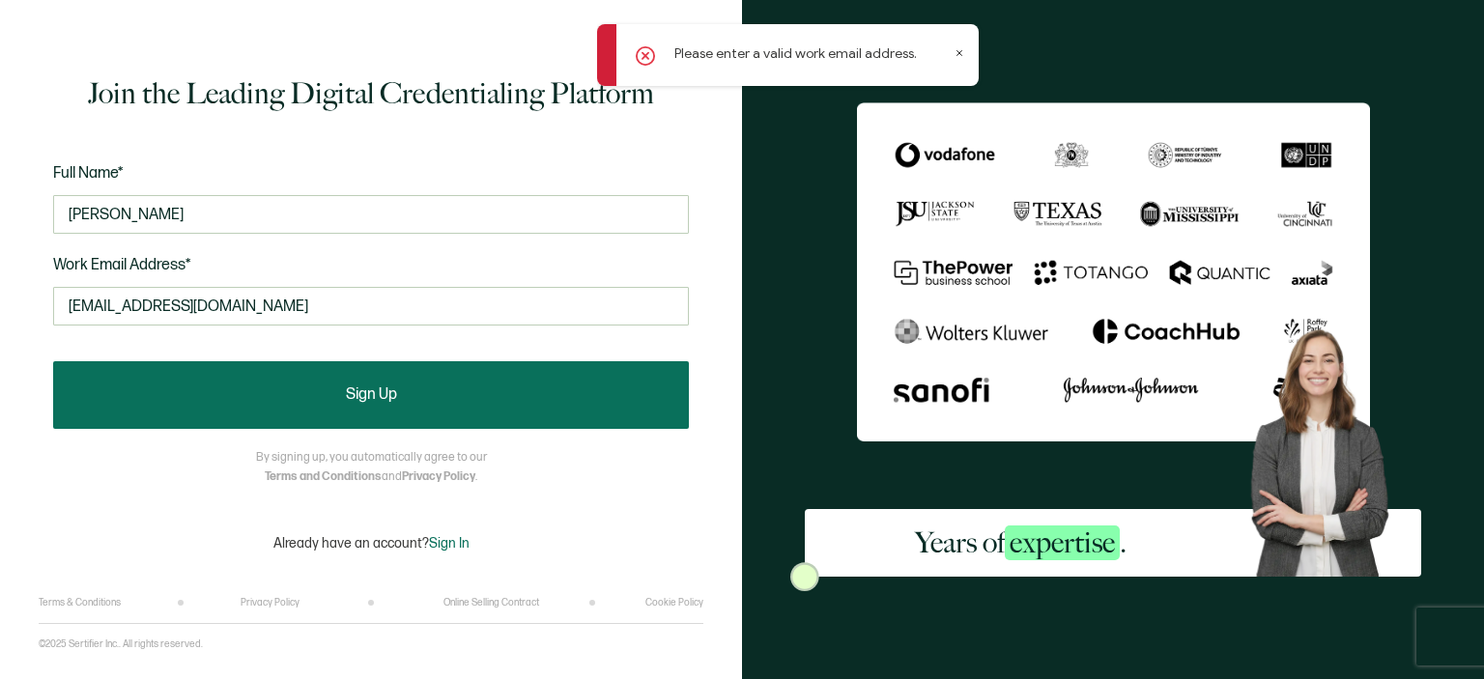
click at [369, 399] on span "Sign Up" at bounding box center [371, 394] width 51 height 15
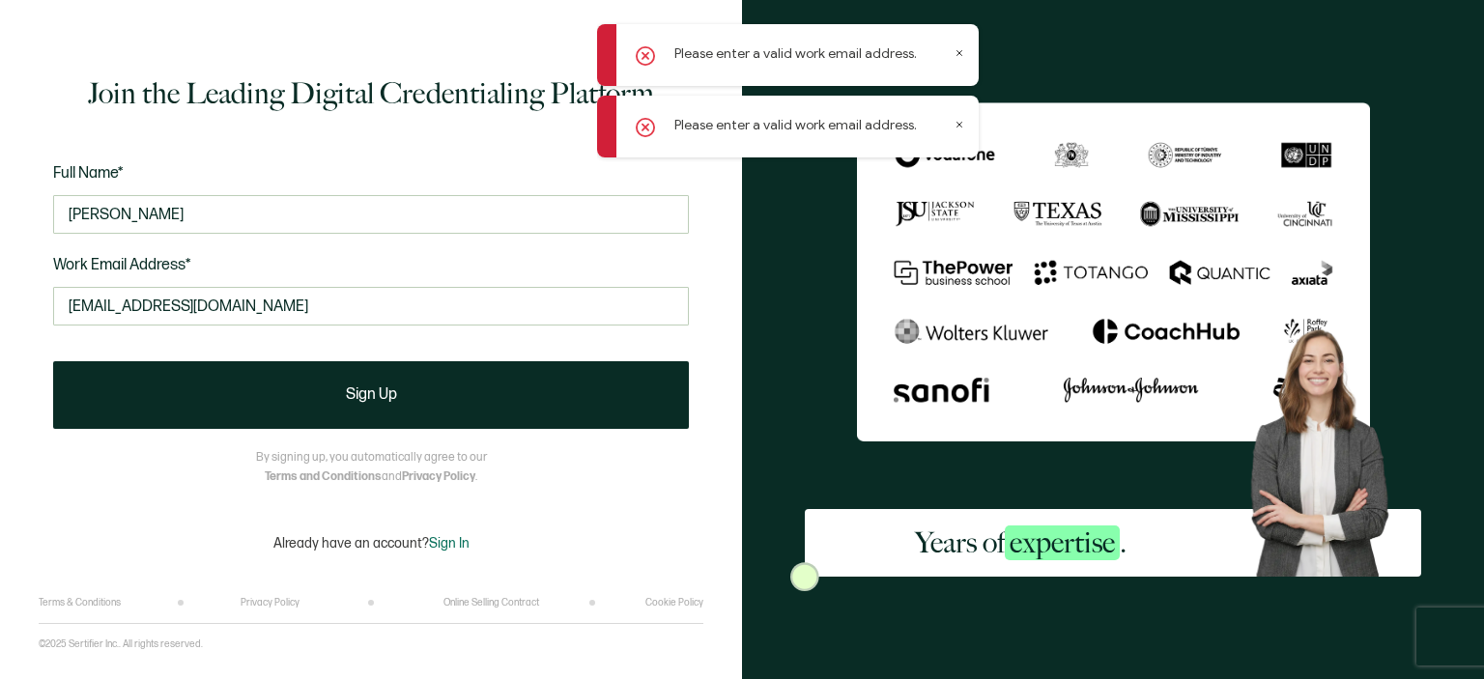
click at [962, 123] on icon at bounding box center [960, 125] width 10 height 10
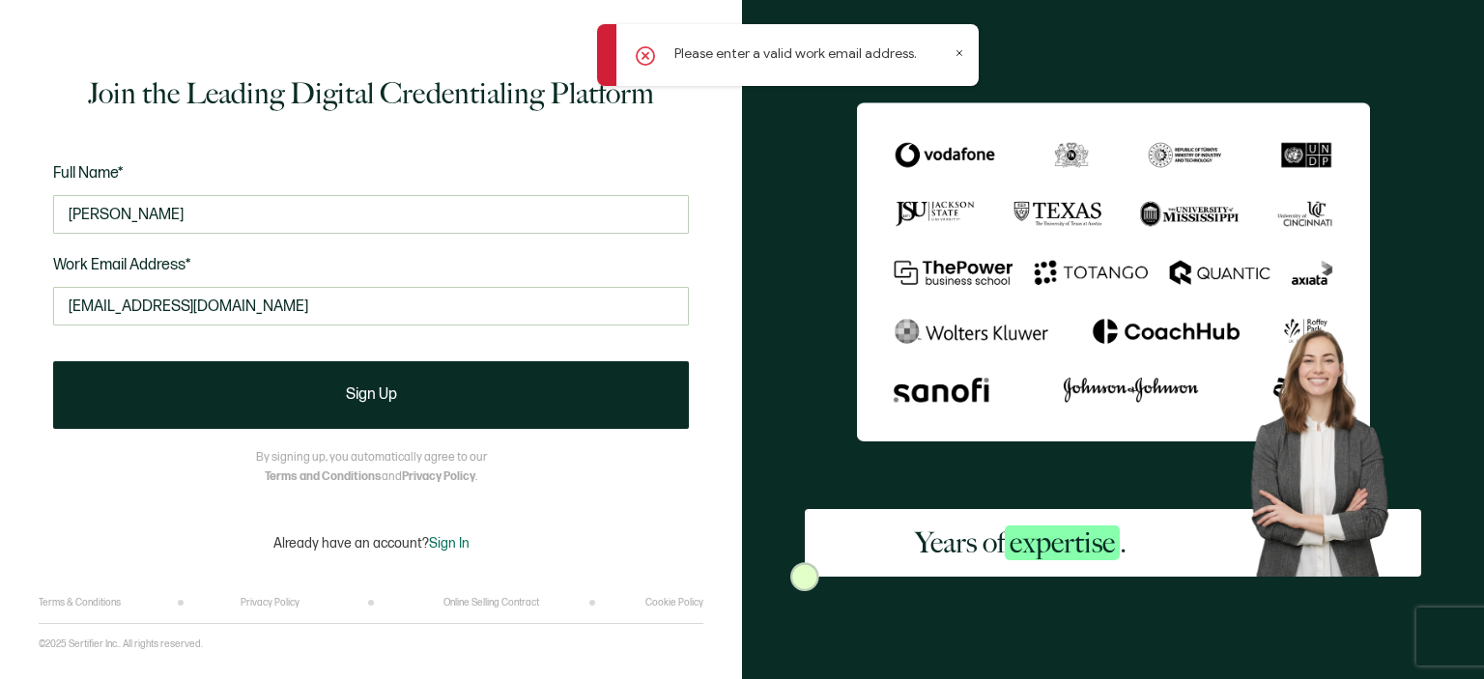
click at [957, 51] on icon at bounding box center [960, 53] width 10 height 10
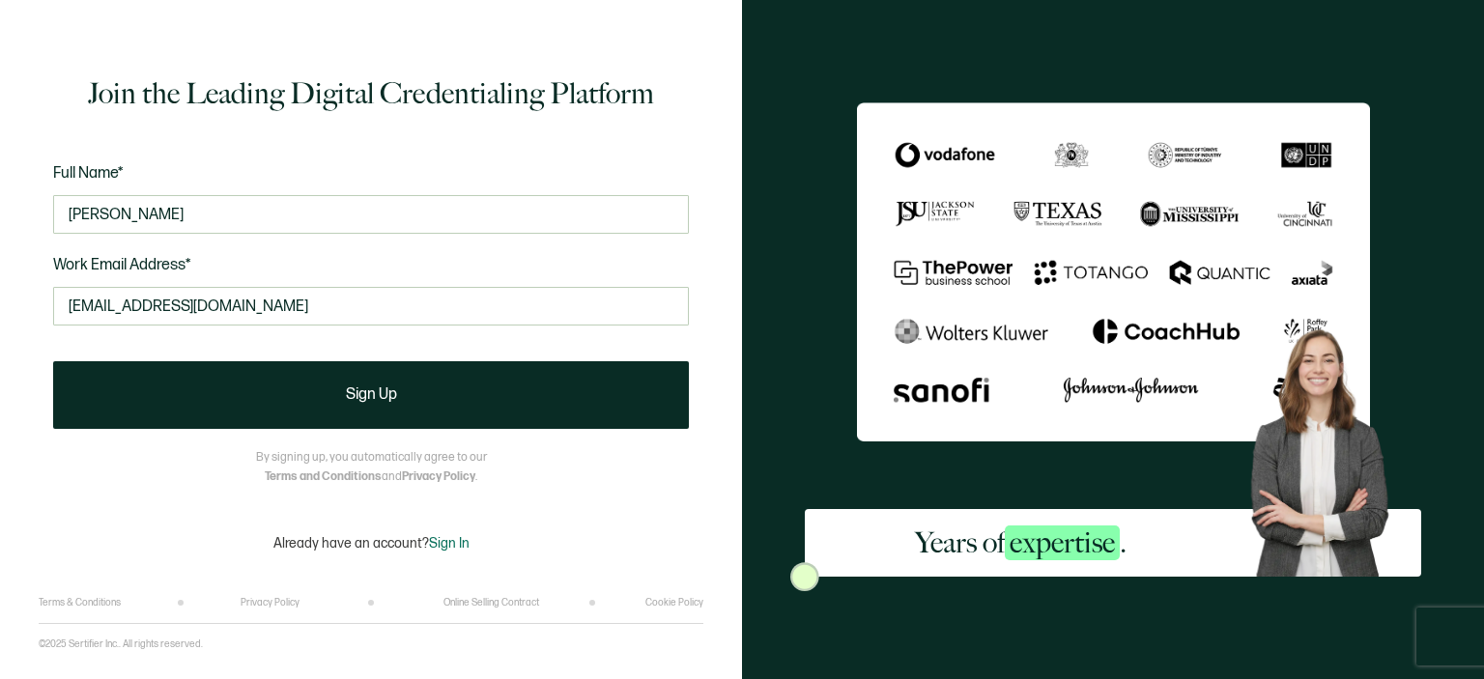
click at [750, 58] on div "Years of expertise ." at bounding box center [1113, 339] width 742 height 679
